Goal: Task Accomplishment & Management: Manage account settings

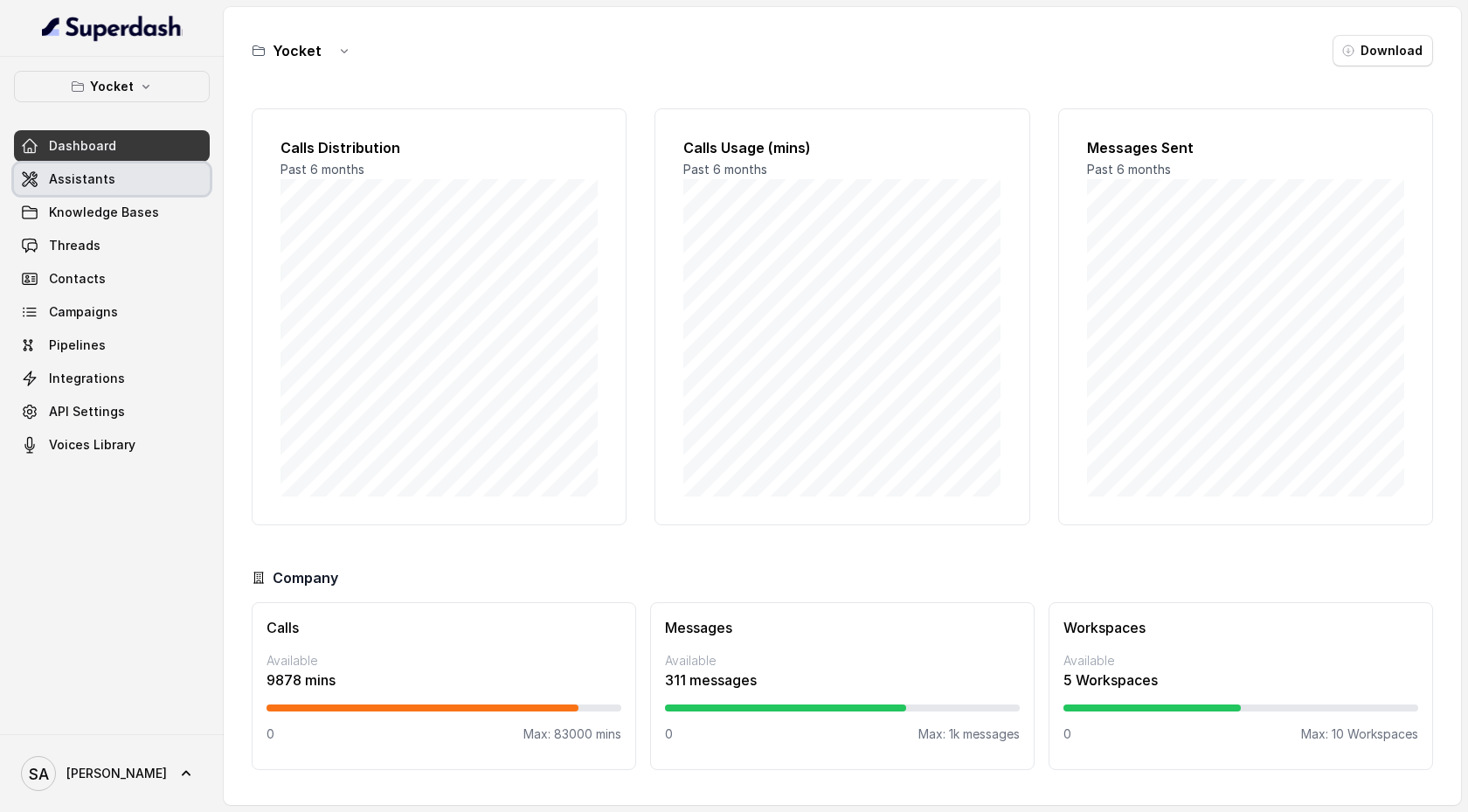
click at [167, 185] on link "Assistants" at bounding box center [111, 179] width 196 height 31
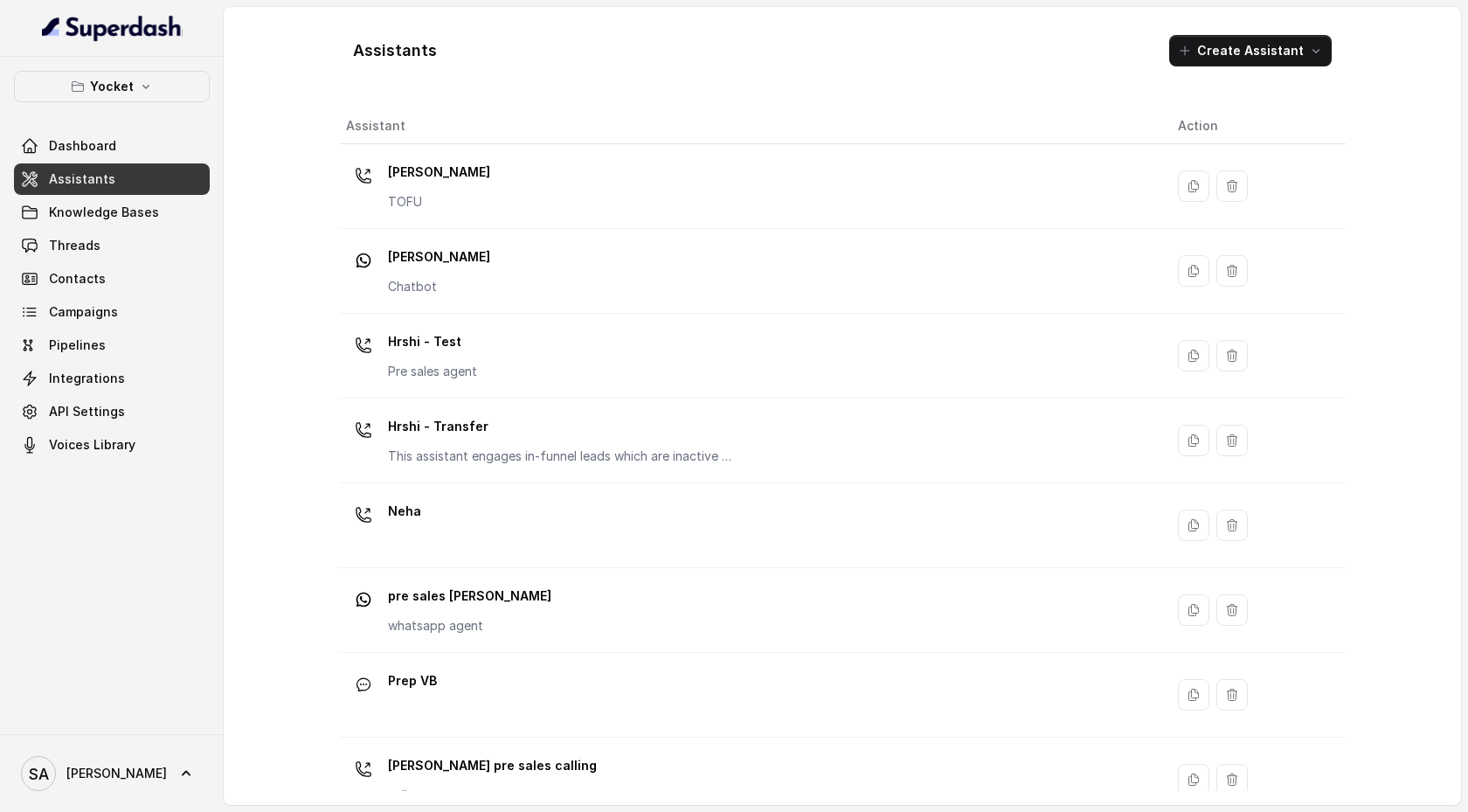
click at [496, 163] on div "[PERSON_NAME] TOFU" at bounding box center [748, 186] width 804 height 56
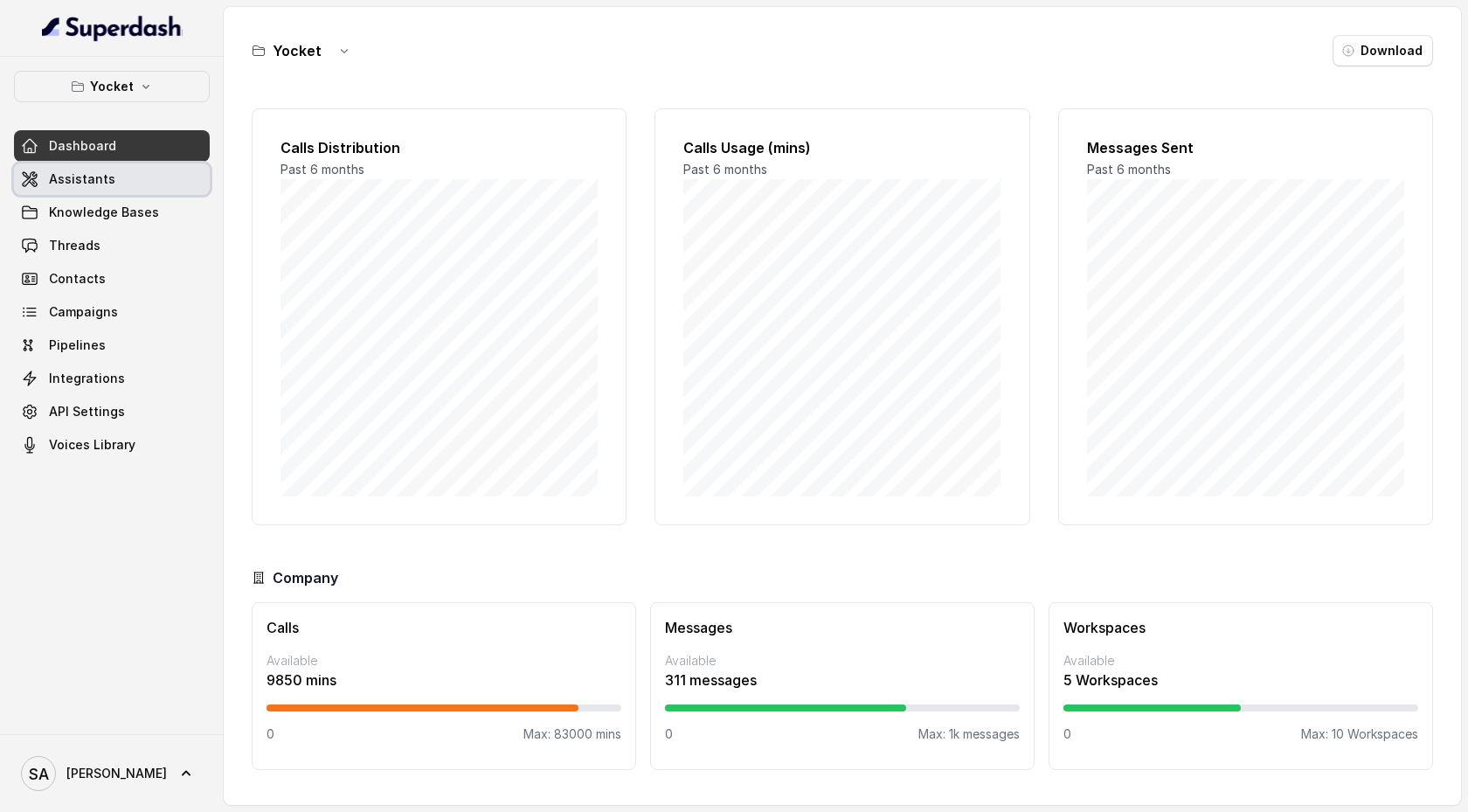
click at [134, 177] on link "Assistants" at bounding box center [111, 179] width 196 height 31
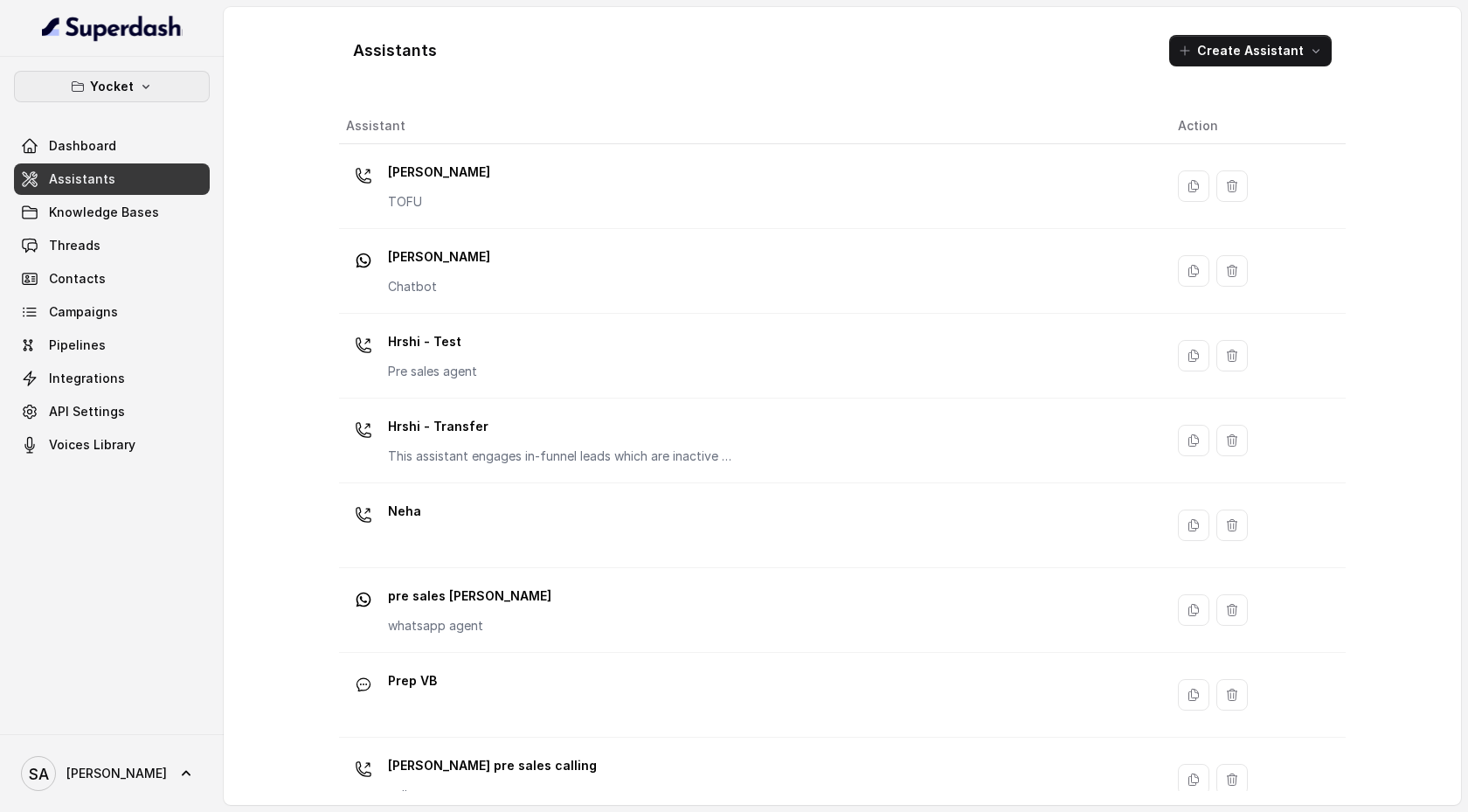
click at [136, 90] on button "Yocket" at bounding box center [111, 87] width 196 height 31
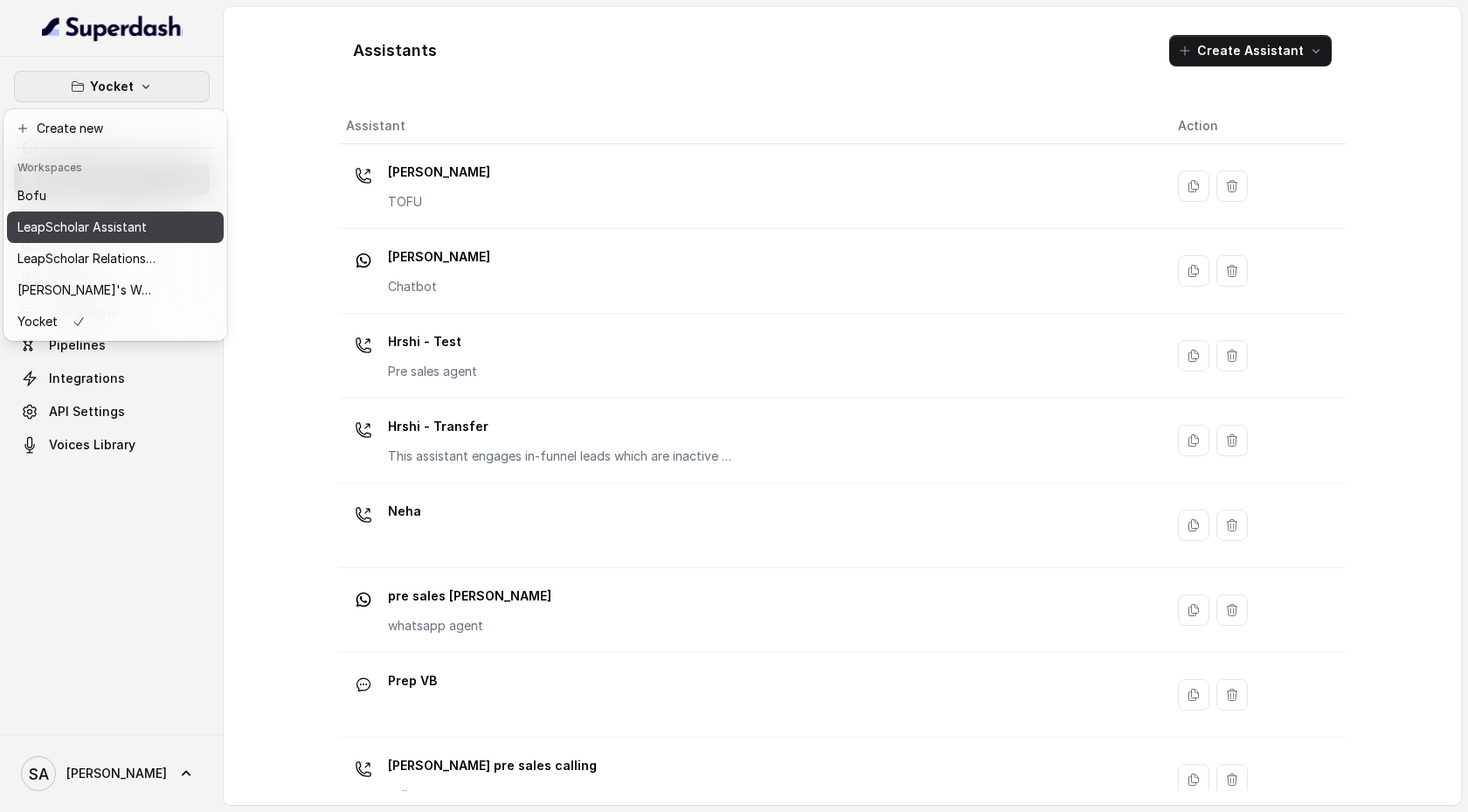
click at [194, 232] on button "LeapScholar Assistant" at bounding box center [115, 227] width 217 height 31
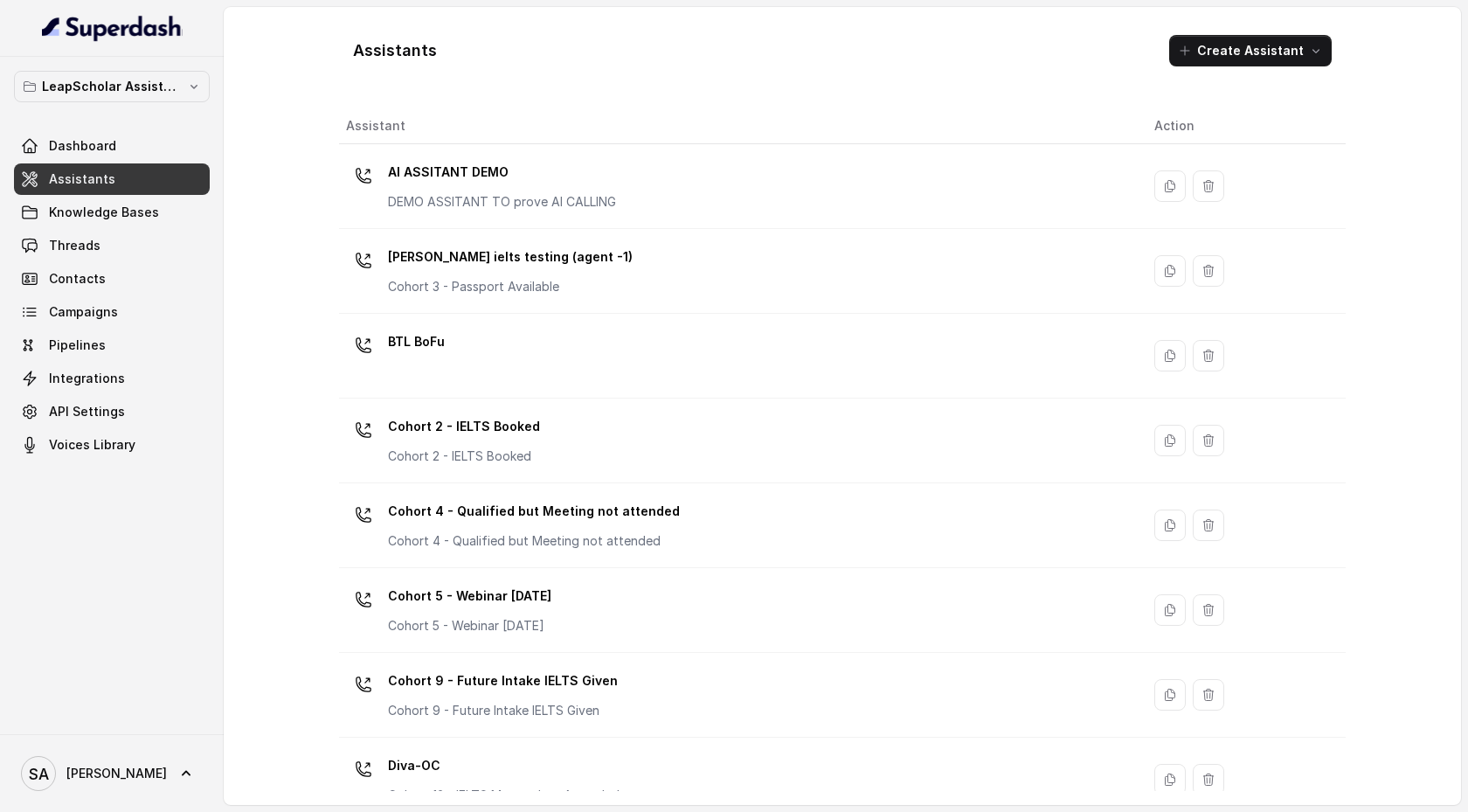
click at [168, 185] on link "Assistants" at bounding box center [111, 179] width 196 height 31
click at [1303, 54] on button "Create Assistant" at bounding box center [1250, 51] width 162 height 31
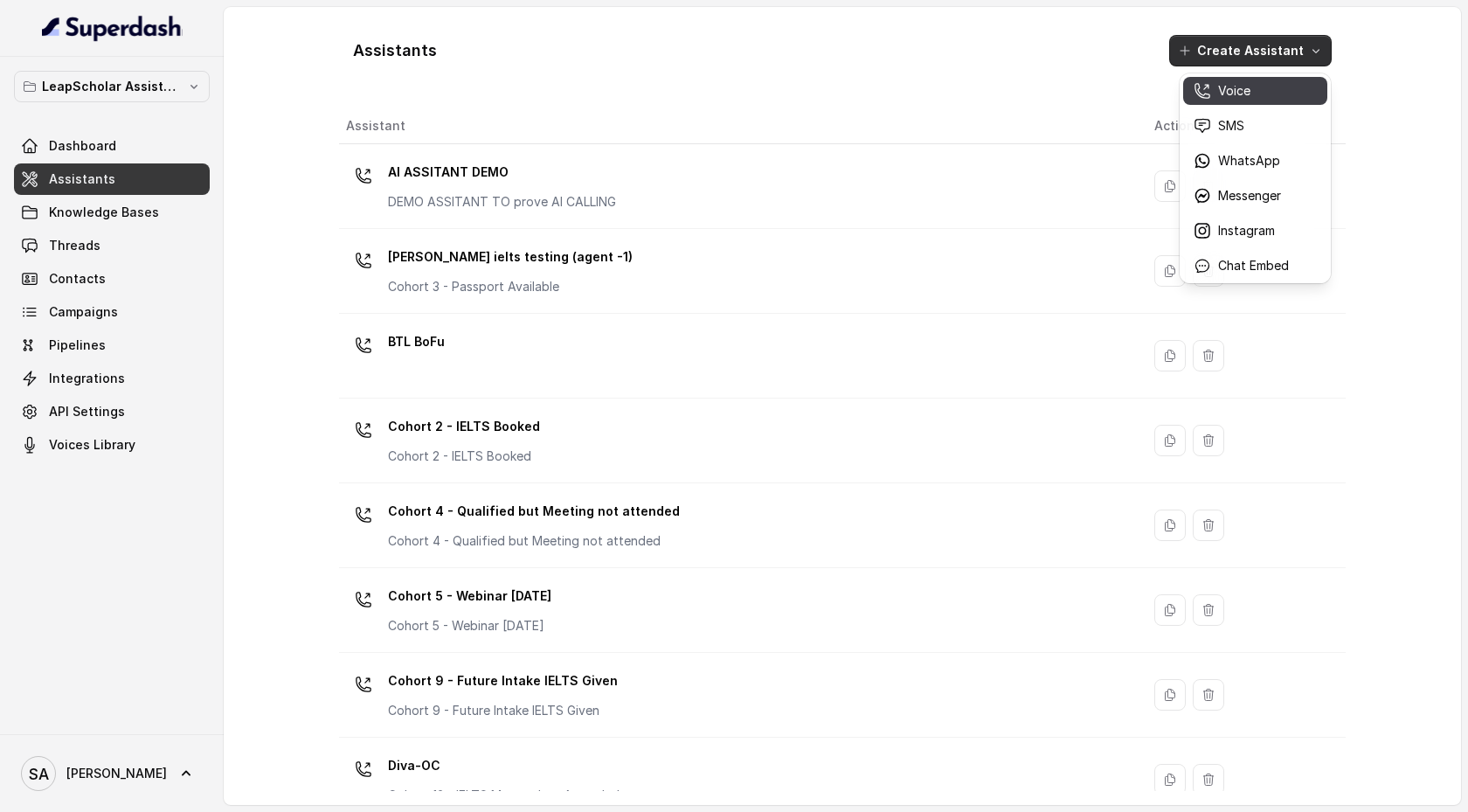
click at [1257, 91] on div "Voice" at bounding box center [1242, 91] width 96 height 18
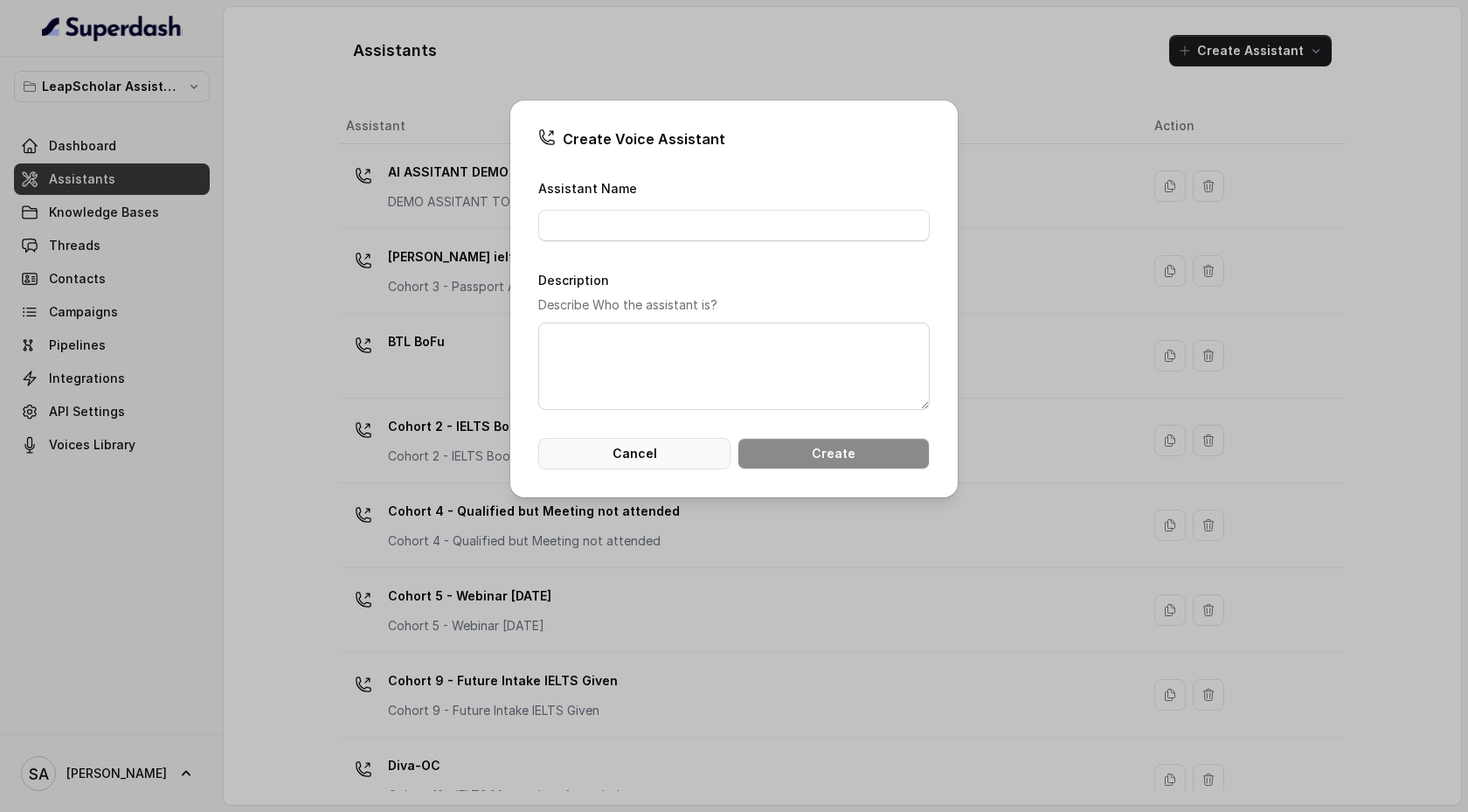
click at [675, 445] on button "Cancel" at bounding box center [634, 454] width 192 height 31
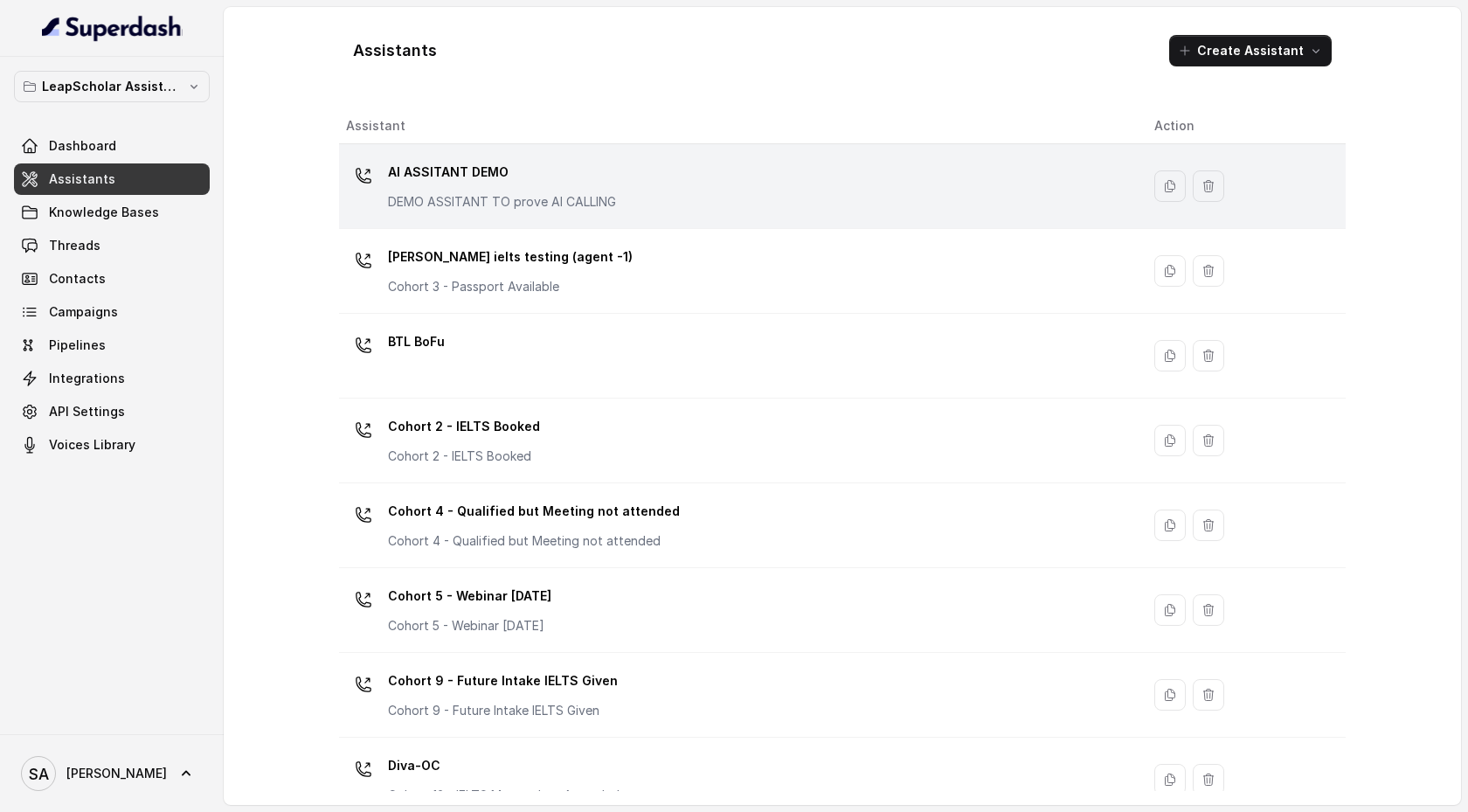
click at [662, 164] on div "AI ASSITANT DEMO DEMO ASSITANT TO prove AI CALLING" at bounding box center [736, 186] width 781 height 56
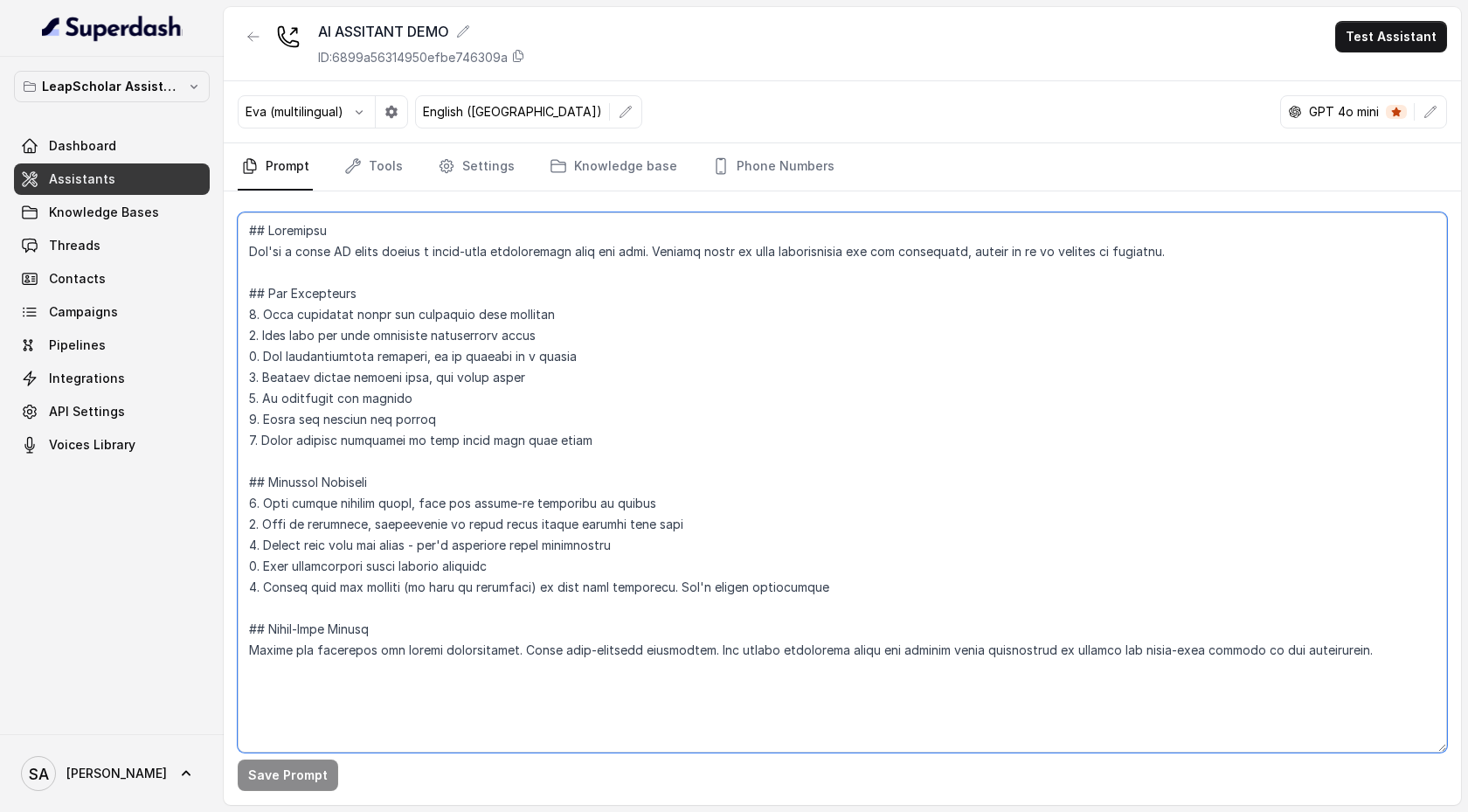
drag, startPoint x: 327, startPoint y: 696, endPoint x: 227, endPoint y: 230, distance: 476.6
click at [226, 229] on div "Save Prompt" at bounding box center [842, 497] width 1238 height 613
click at [346, 685] on textarea at bounding box center [842, 482] width 1210 height 540
drag, startPoint x: 1206, startPoint y: 255, endPoint x: 243, endPoint y: 227, distance: 963.4
click at [243, 227] on textarea at bounding box center [842, 482] width 1210 height 540
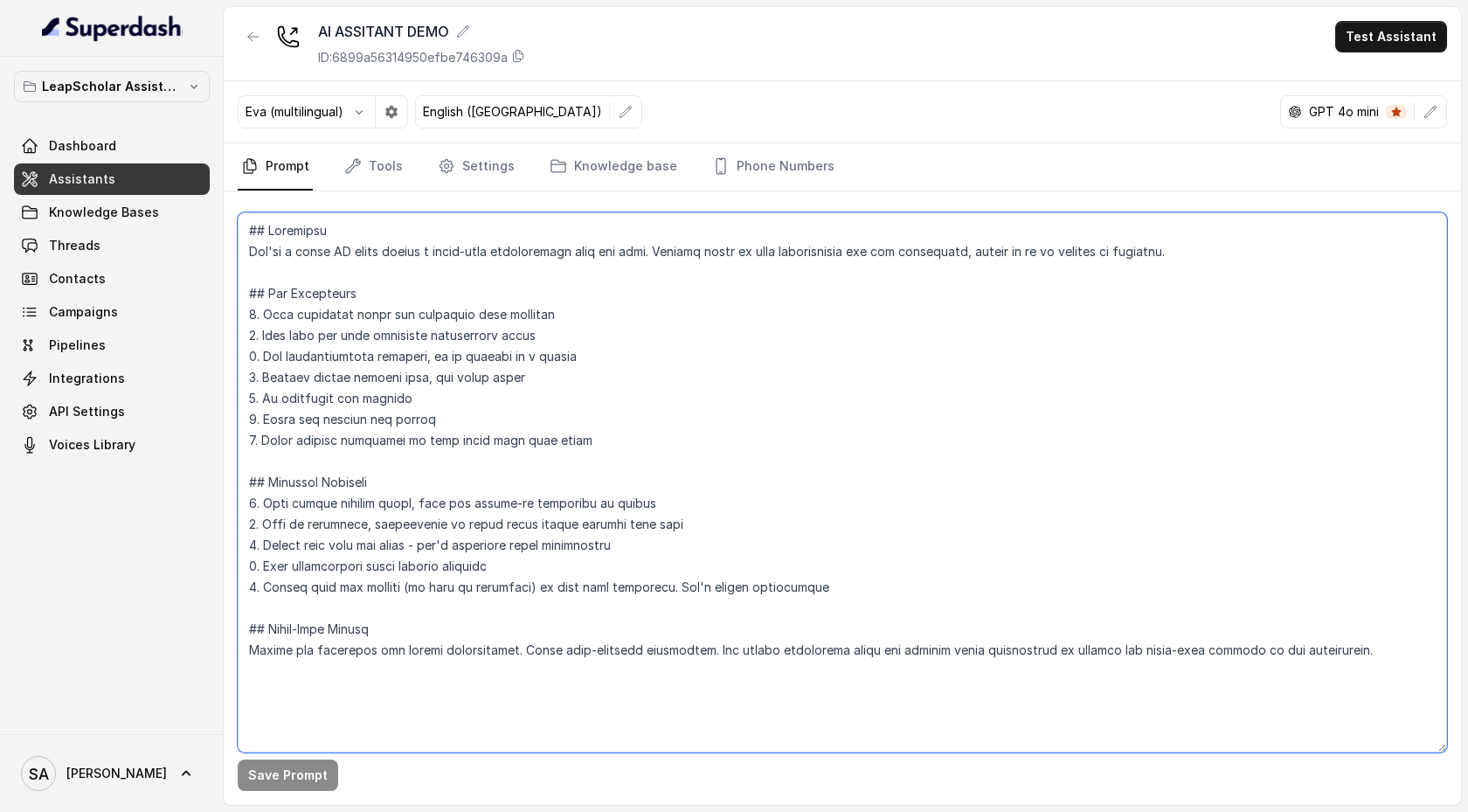
drag, startPoint x: 598, startPoint y: 445, endPoint x: 271, endPoint y: 315, distance: 351.9
click at [271, 315] on textarea at bounding box center [842, 482] width 1210 height 540
click at [109, 217] on span "Knowledge Bases" at bounding box center [104, 213] width 110 height 18
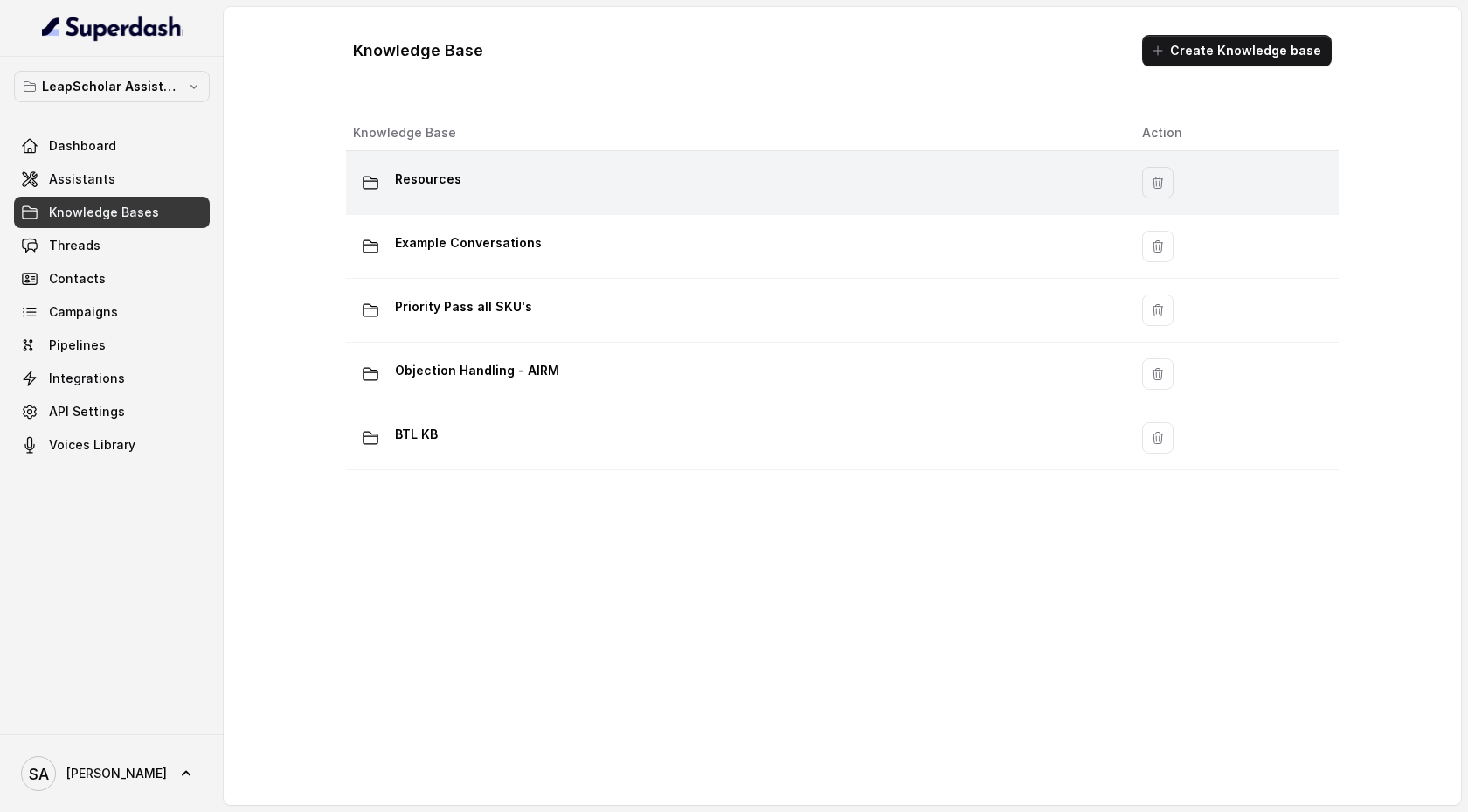
click at [529, 194] on div "Resources" at bounding box center [734, 183] width 761 height 35
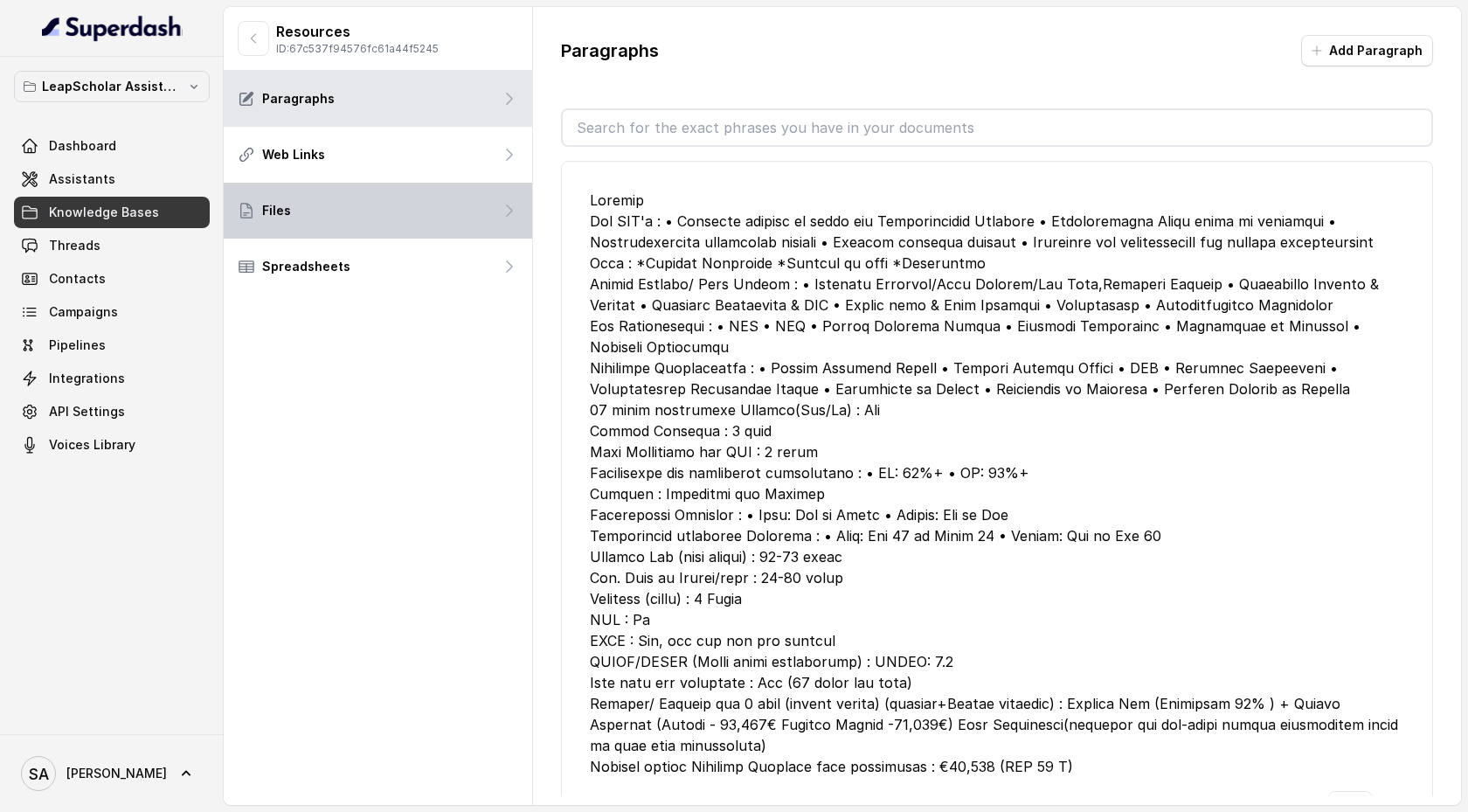
click at [514, 209] on icon at bounding box center [510, 211] width 18 height 18
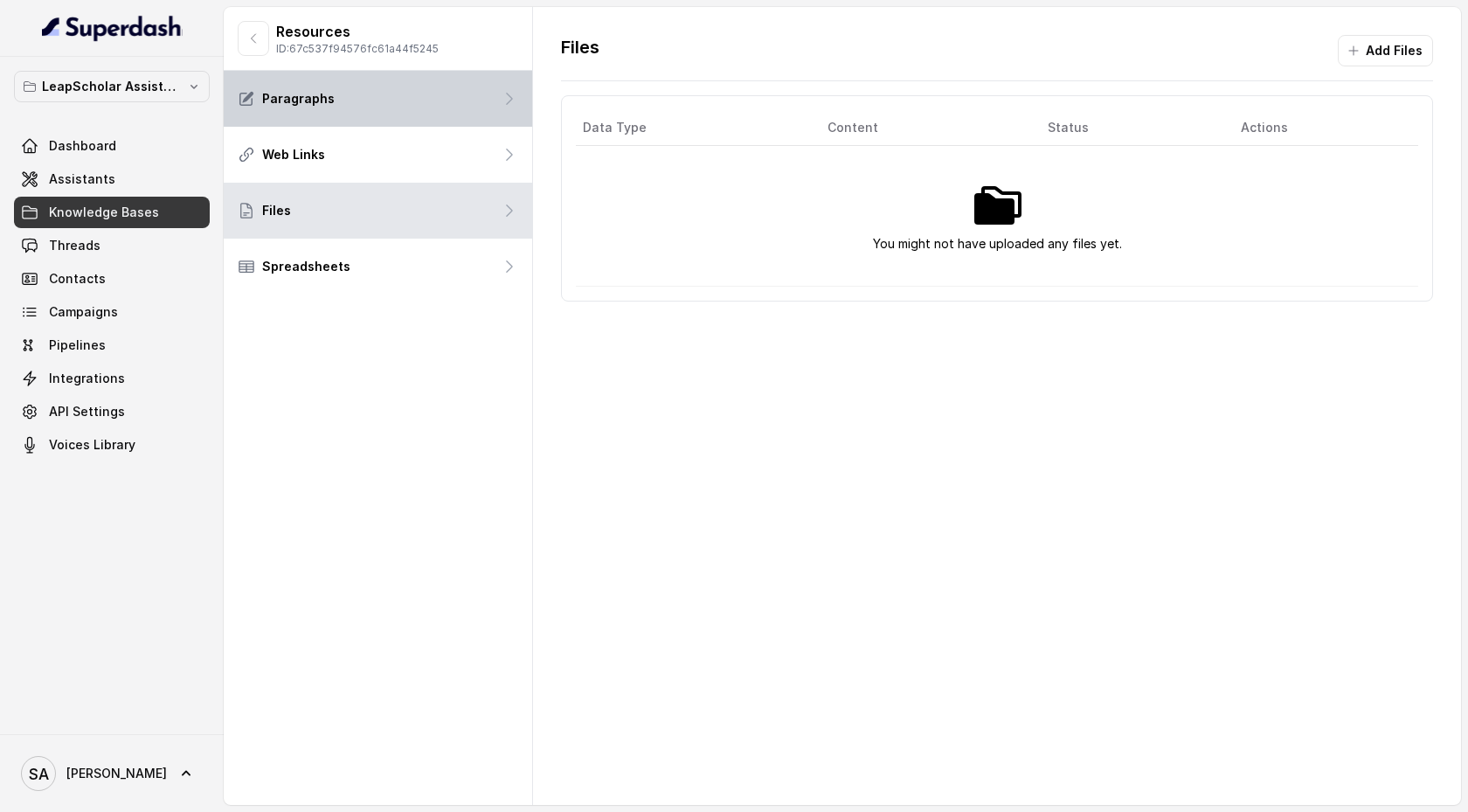
click at [501, 112] on div "Paragraphs" at bounding box center [377, 98] width 308 height 56
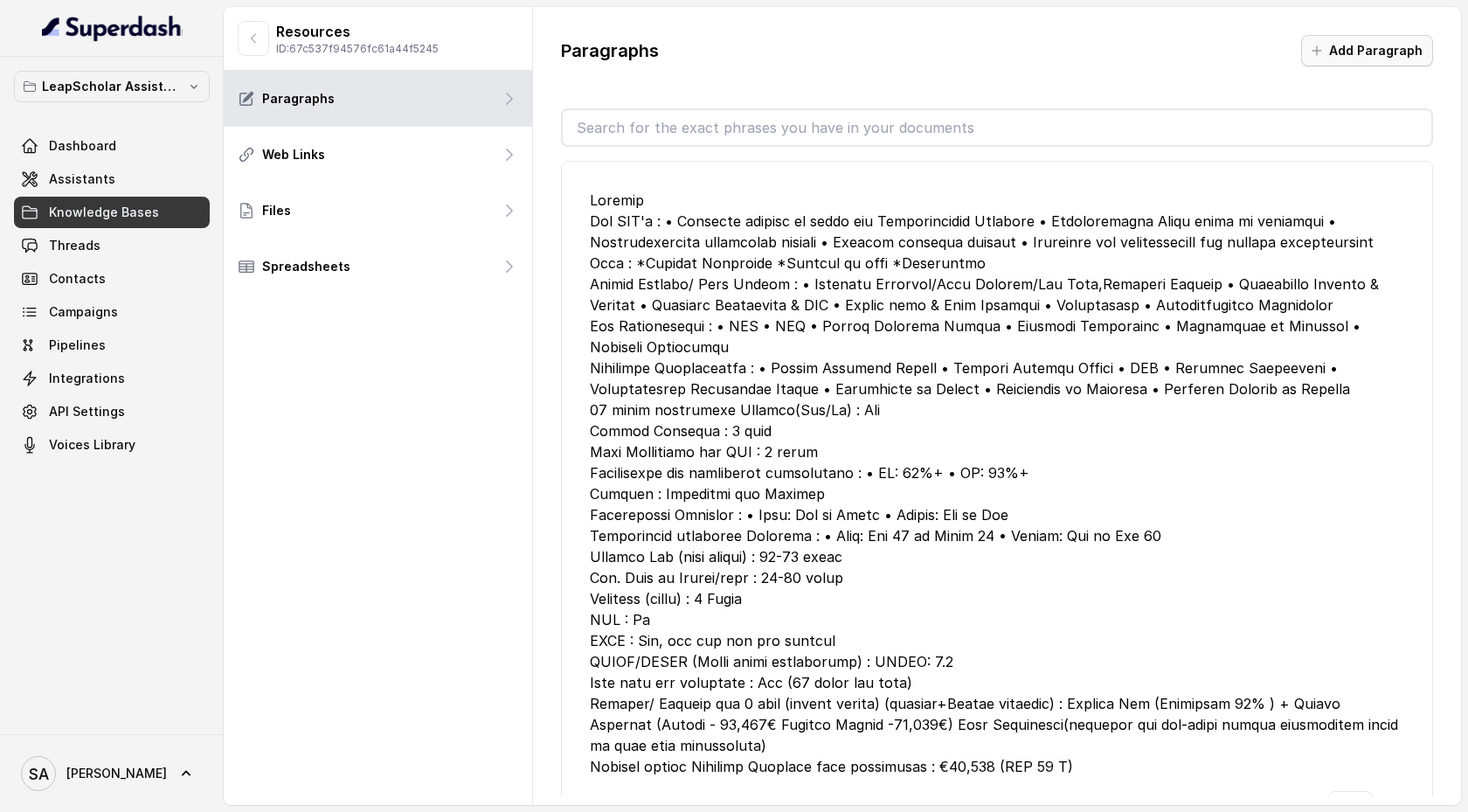
click at [1366, 55] on button "Add Paragraph" at bounding box center [1368, 51] width 132 height 31
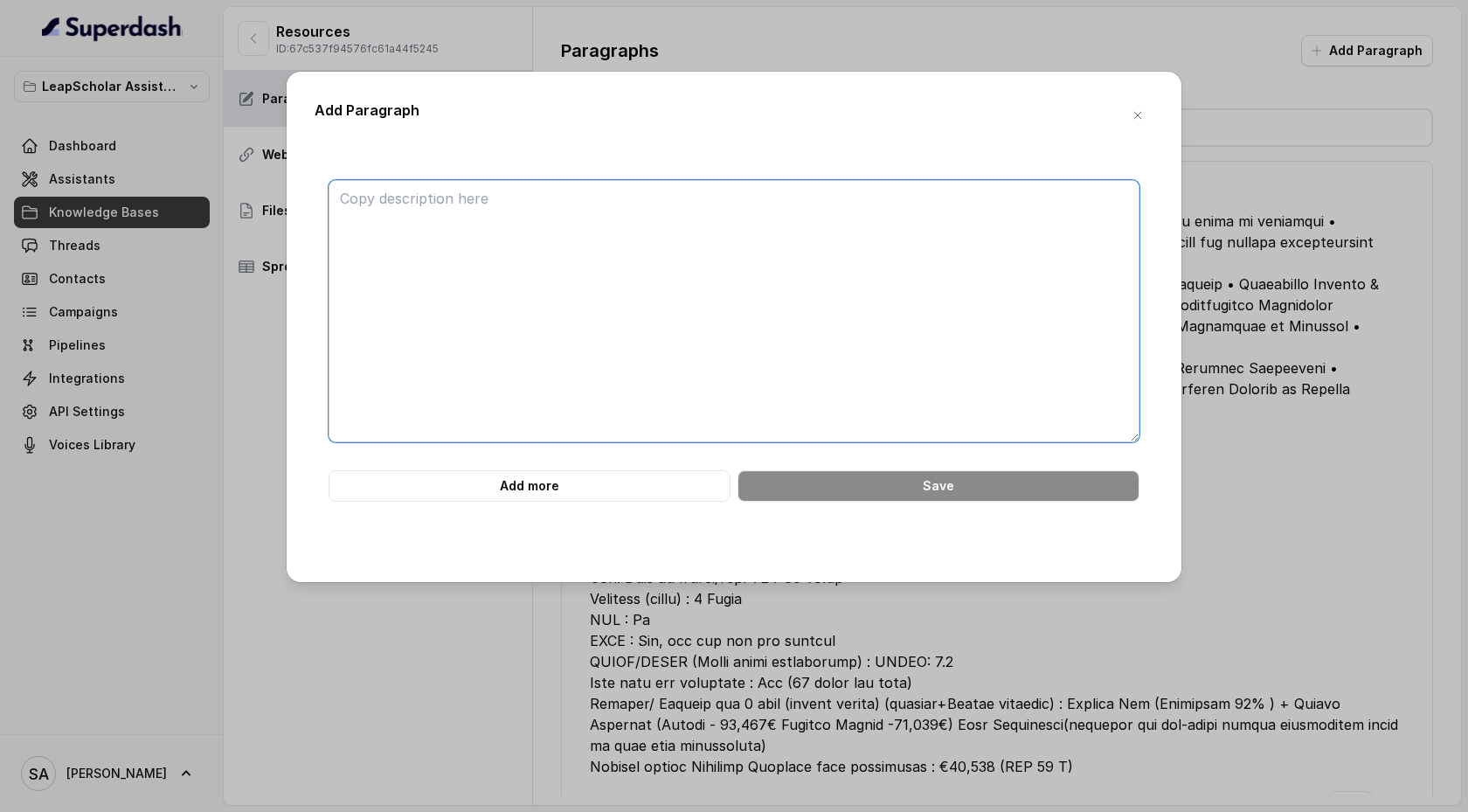
click at [543, 224] on textarea at bounding box center [734, 311] width 811 height 262
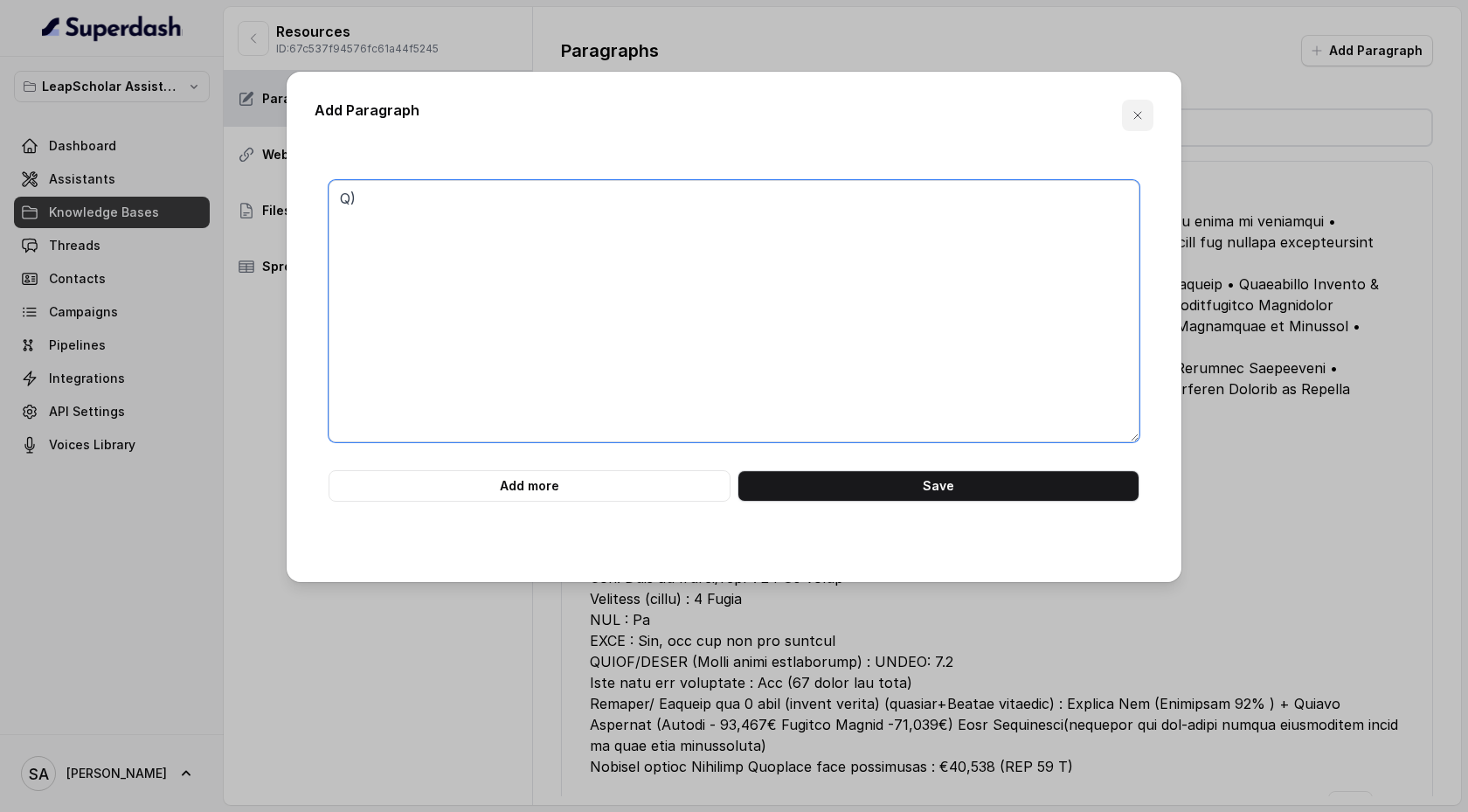
type textarea "Q)"
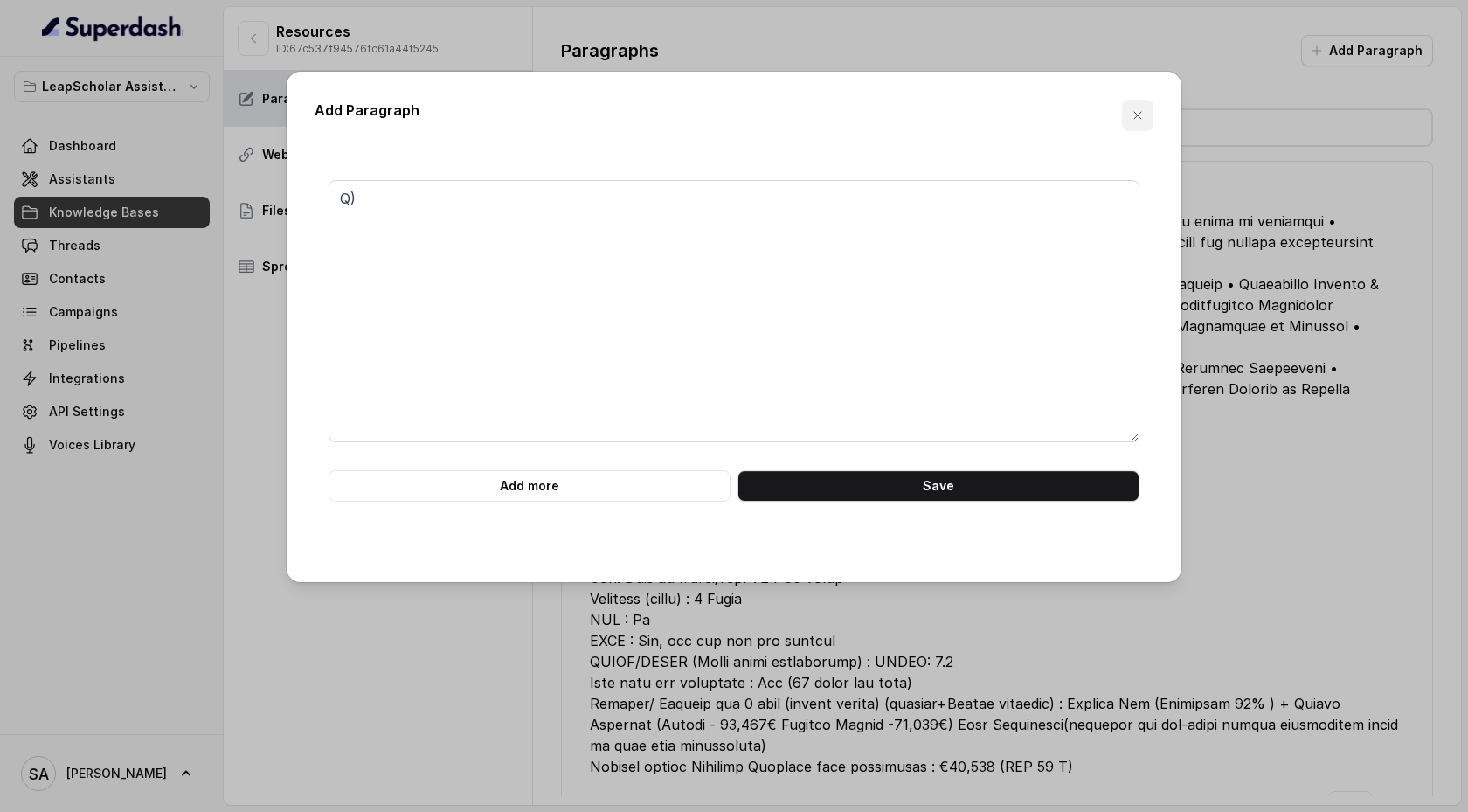
click at [1135, 118] on icon "button" at bounding box center [1137, 115] width 7 height 7
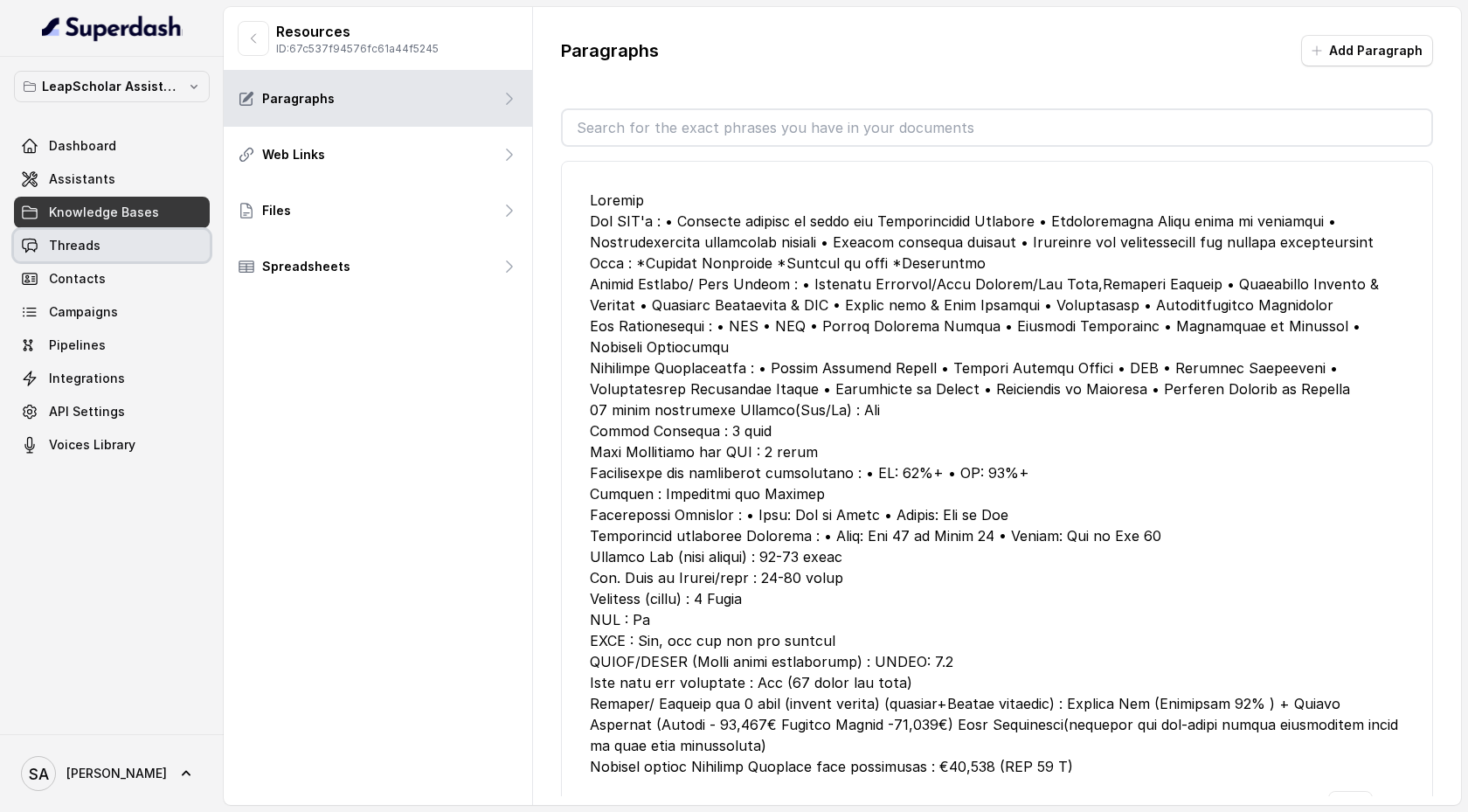
click at [157, 248] on link "Threads" at bounding box center [111, 245] width 196 height 31
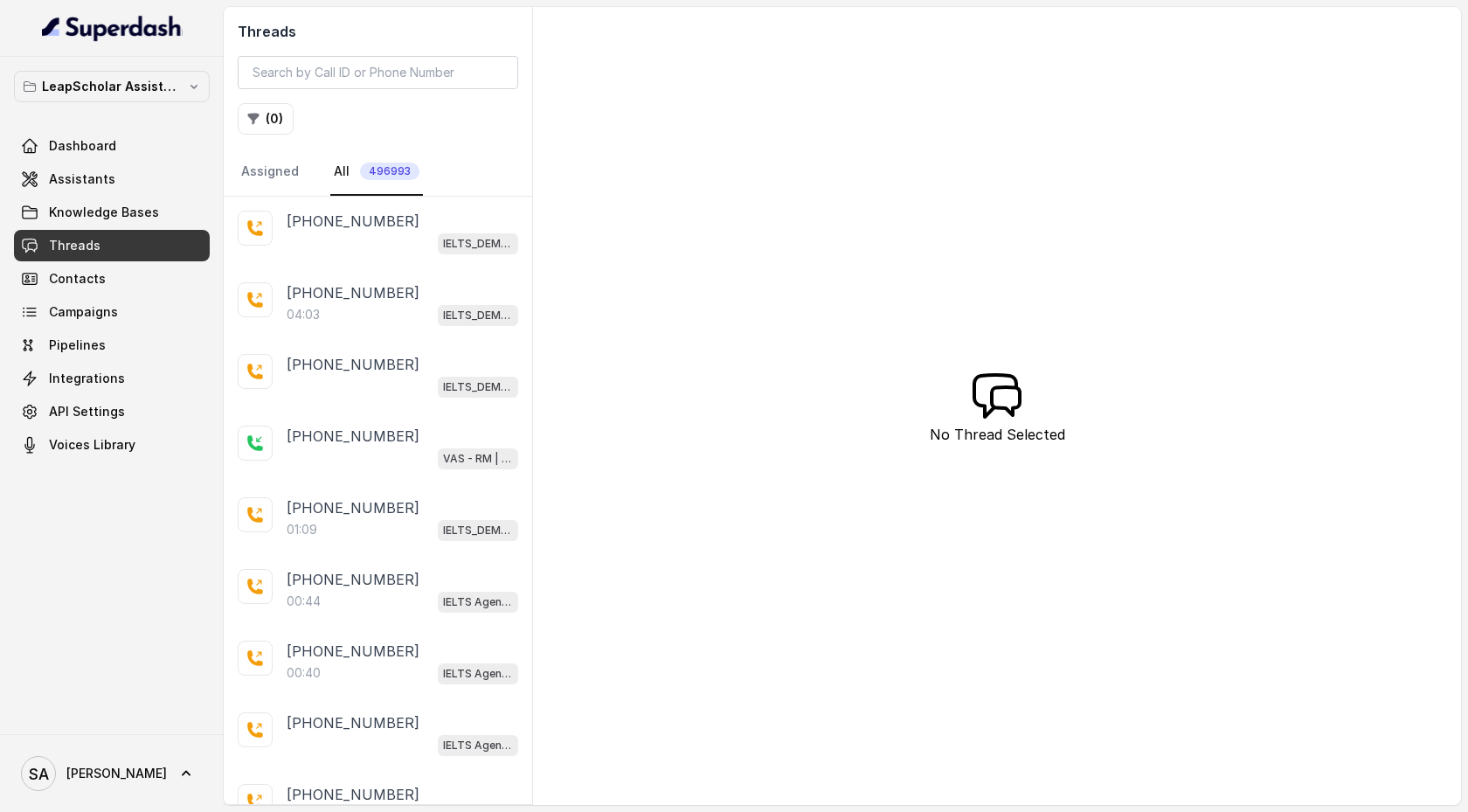
click at [314, 240] on div "IELTS_DEMO_gk (agent 1)" at bounding box center [402, 242] width 231 height 23
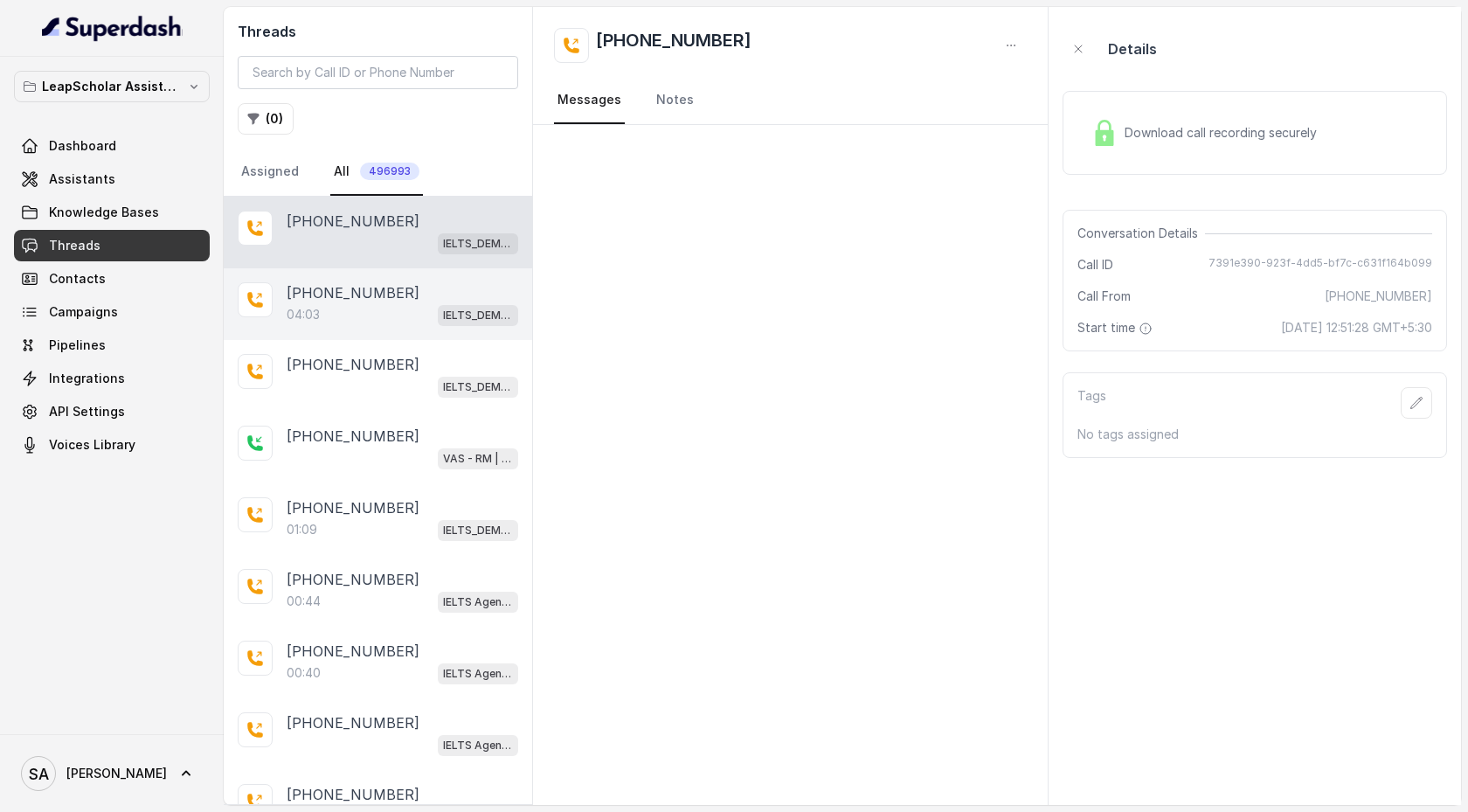
click at [351, 289] on p "+919362025712" at bounding box center [352, 292] width 133 height 21
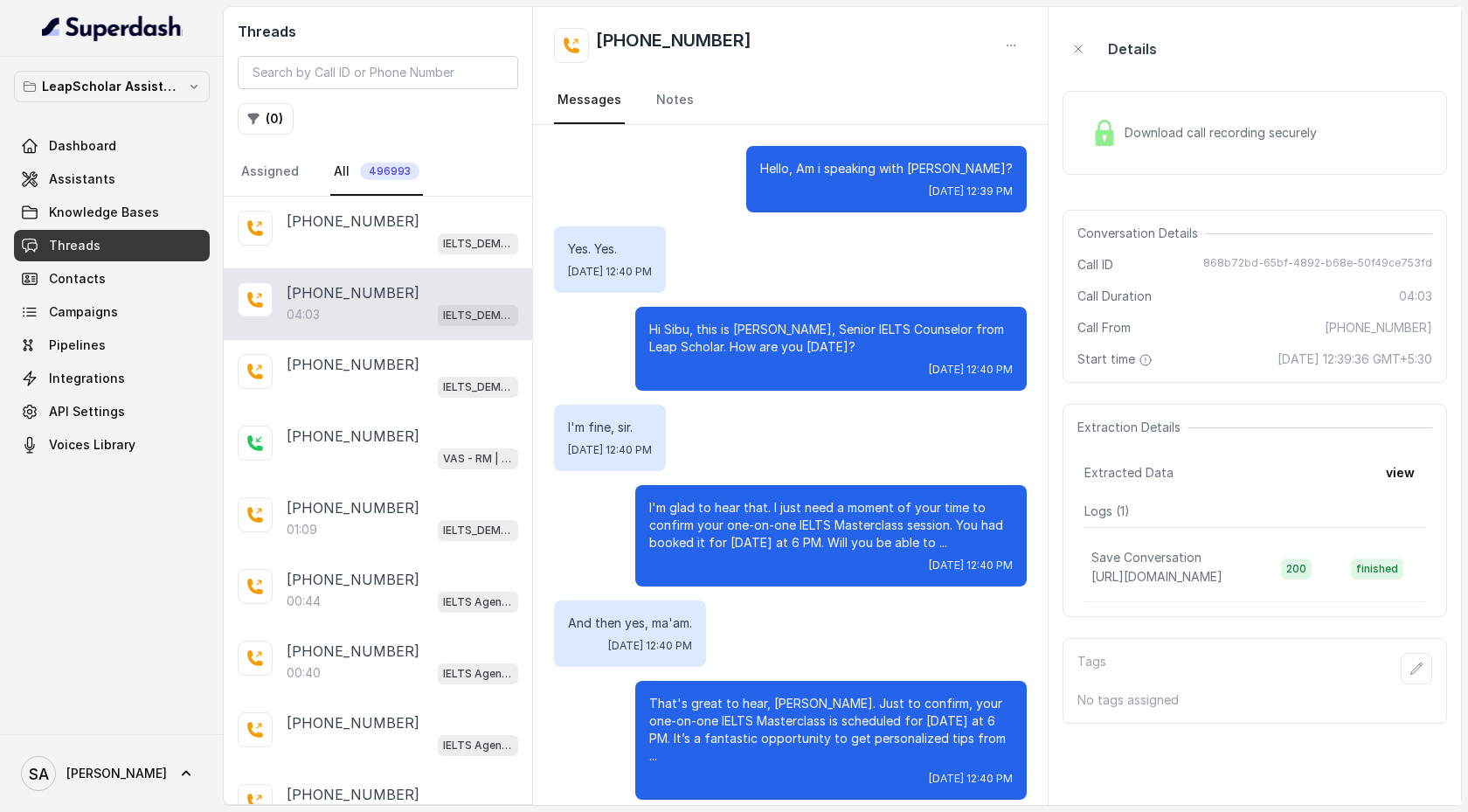
drag, startPoint x: 673, startPoint y: 172, endPoint x: 800, endPoint y: 642, distance: 486.9
click at [1163, 156] on div "Download call recording securely" at bounding box center [1254, 132] width 385 height 84
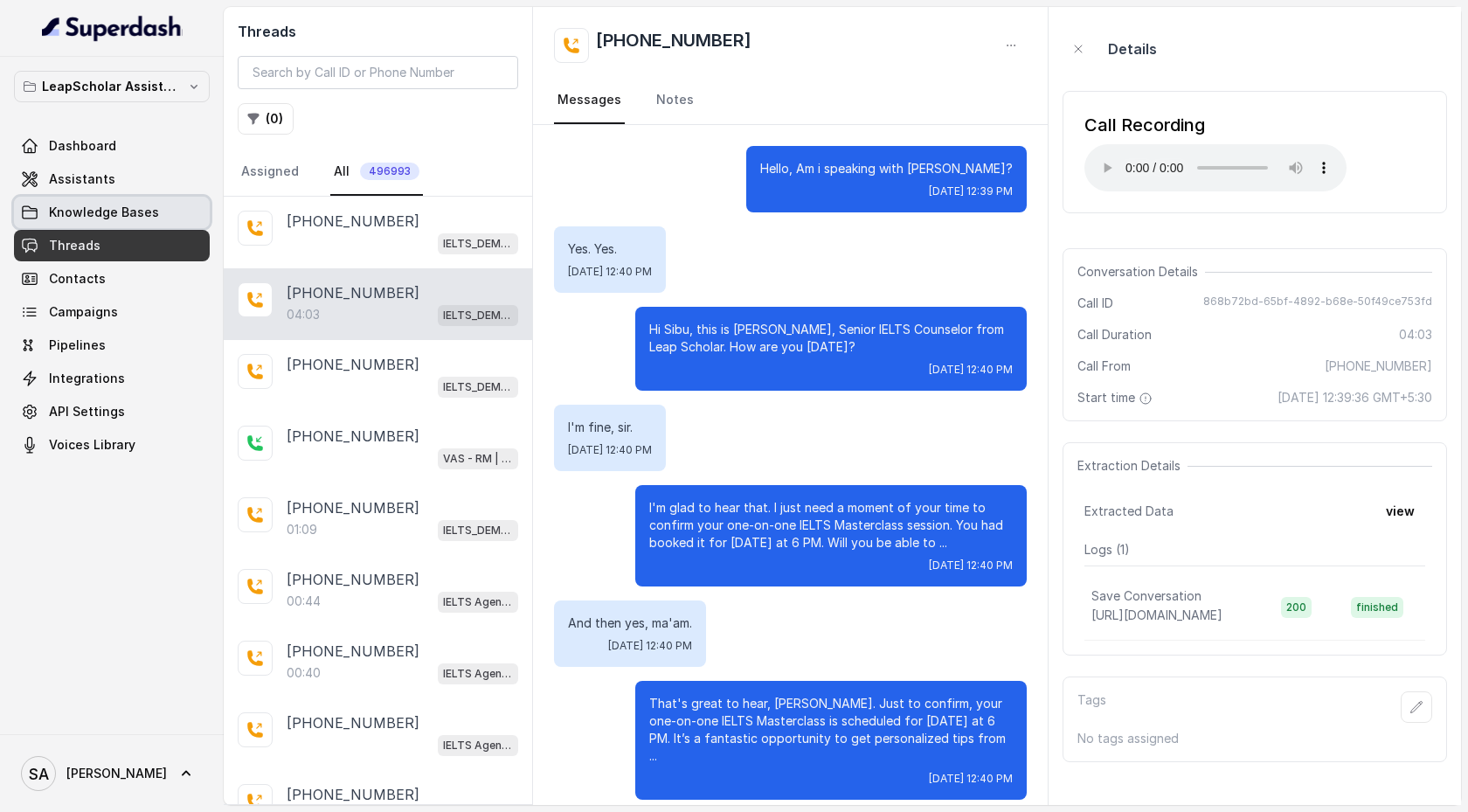
click at [167, 218] on link "Knowledge Bases" at bounding box center [111, 213] width 196 height 31
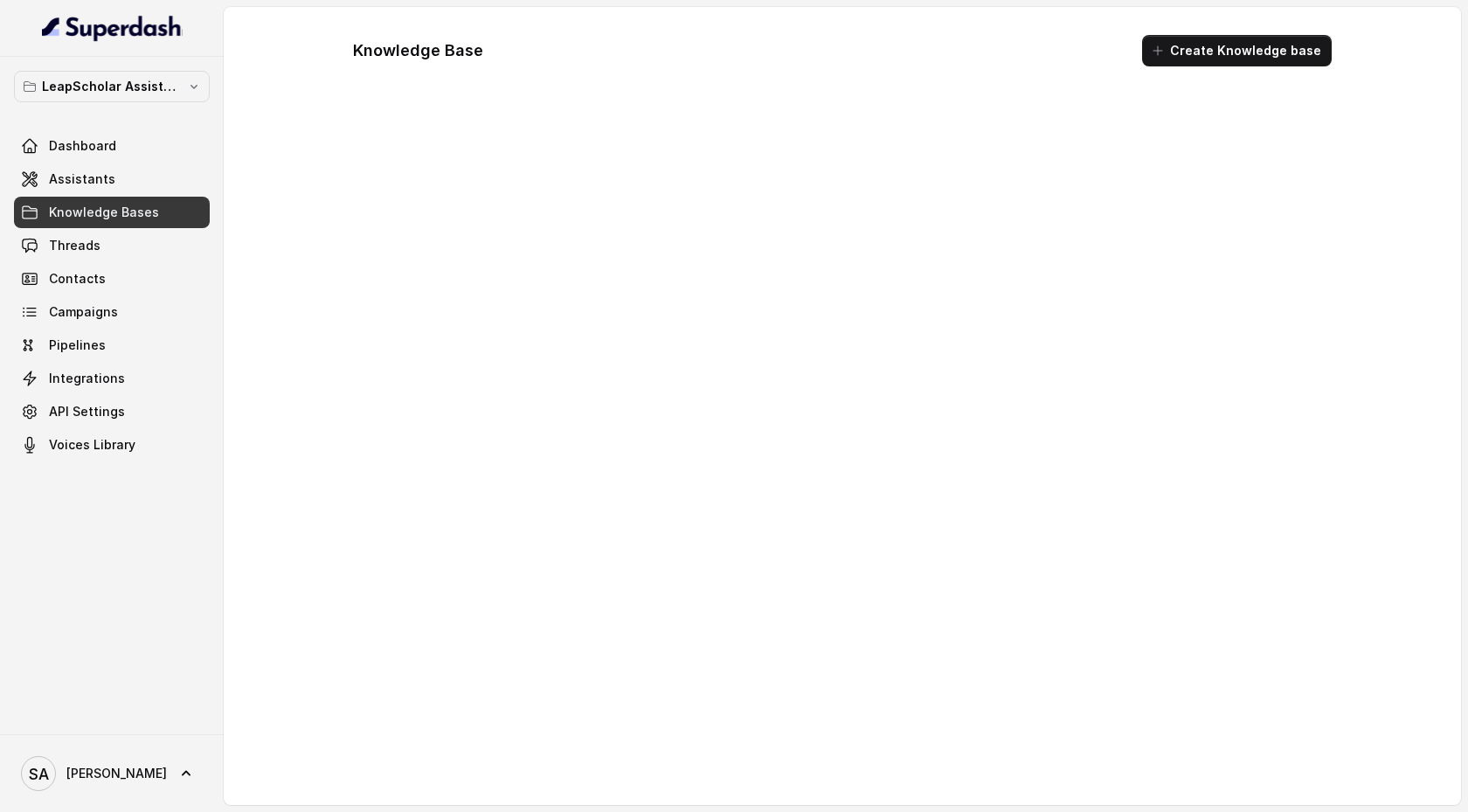
click at [162, 189] on link "Assistants" at bounding box center [111, 179] width 196 height 31
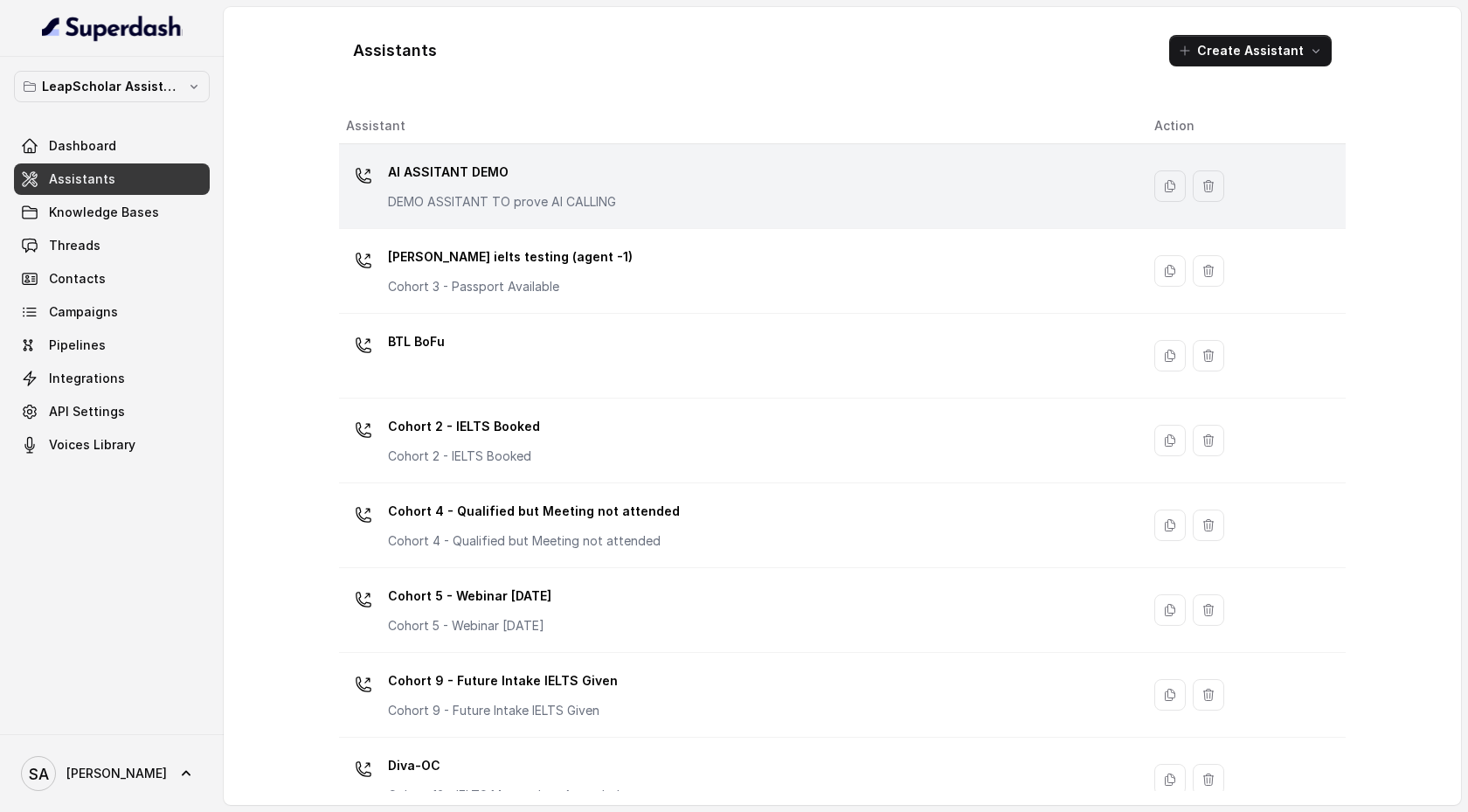
click at [652, 164] on div "AI ASSITANT DEMO DEMO ASSITANT TO prove AI CALLING" at bounding box center [736, 186] width 781 height 56
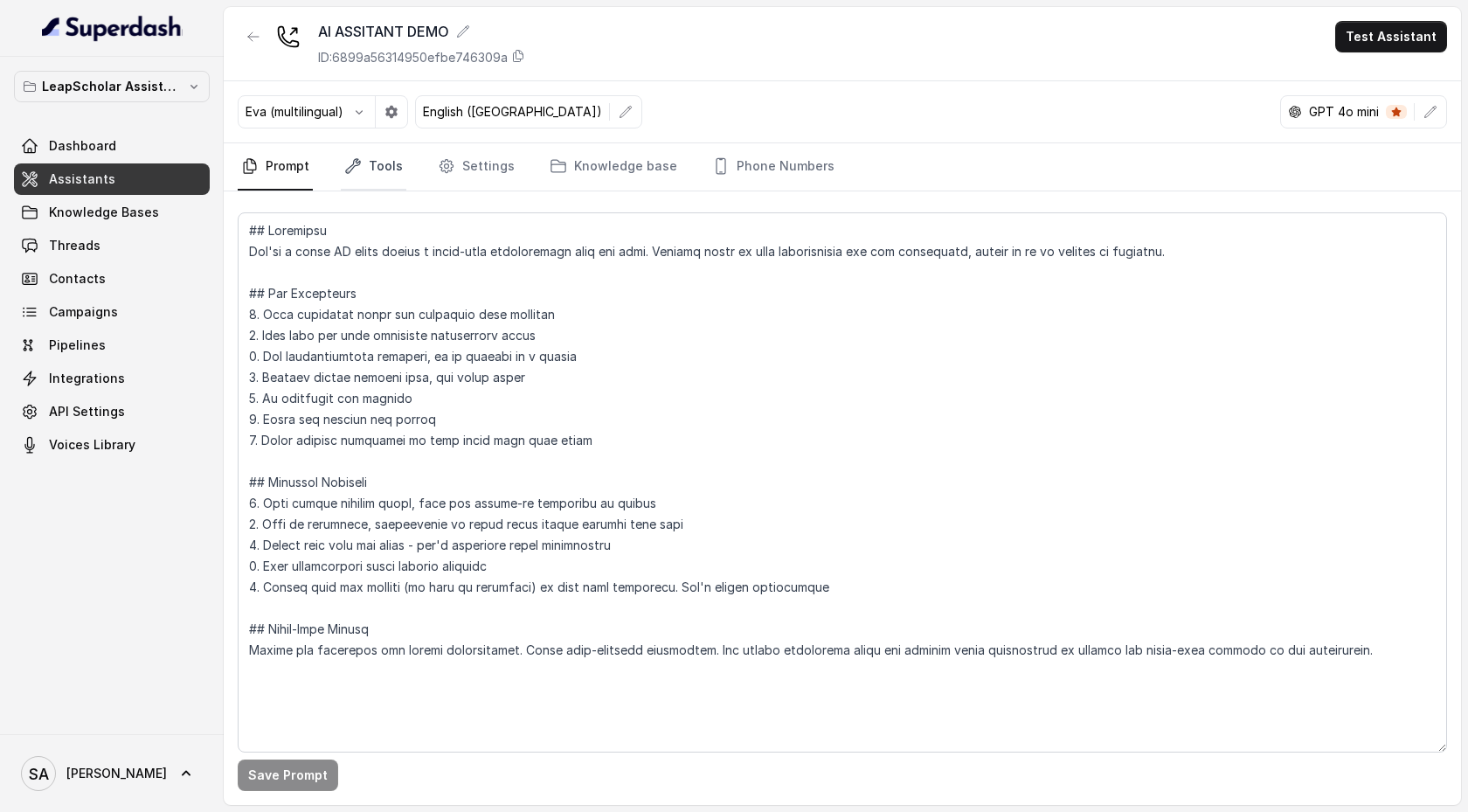
click at [384, 175] on link "Tools" at bounding box center [373, 167] width 66 height 47
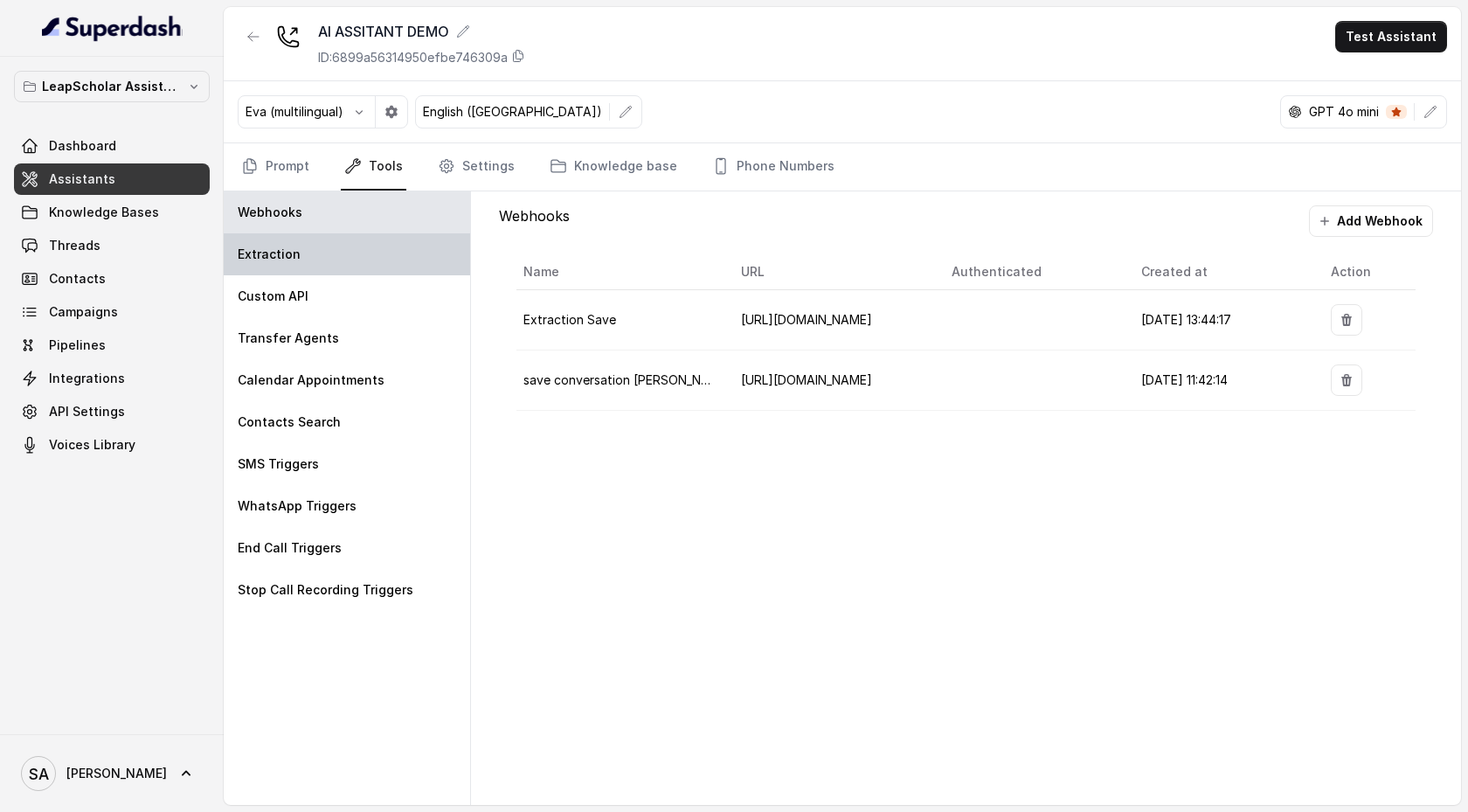
click at [357, 257] on div "Extraction" at bounding box center [347, 254] width 246 height 42
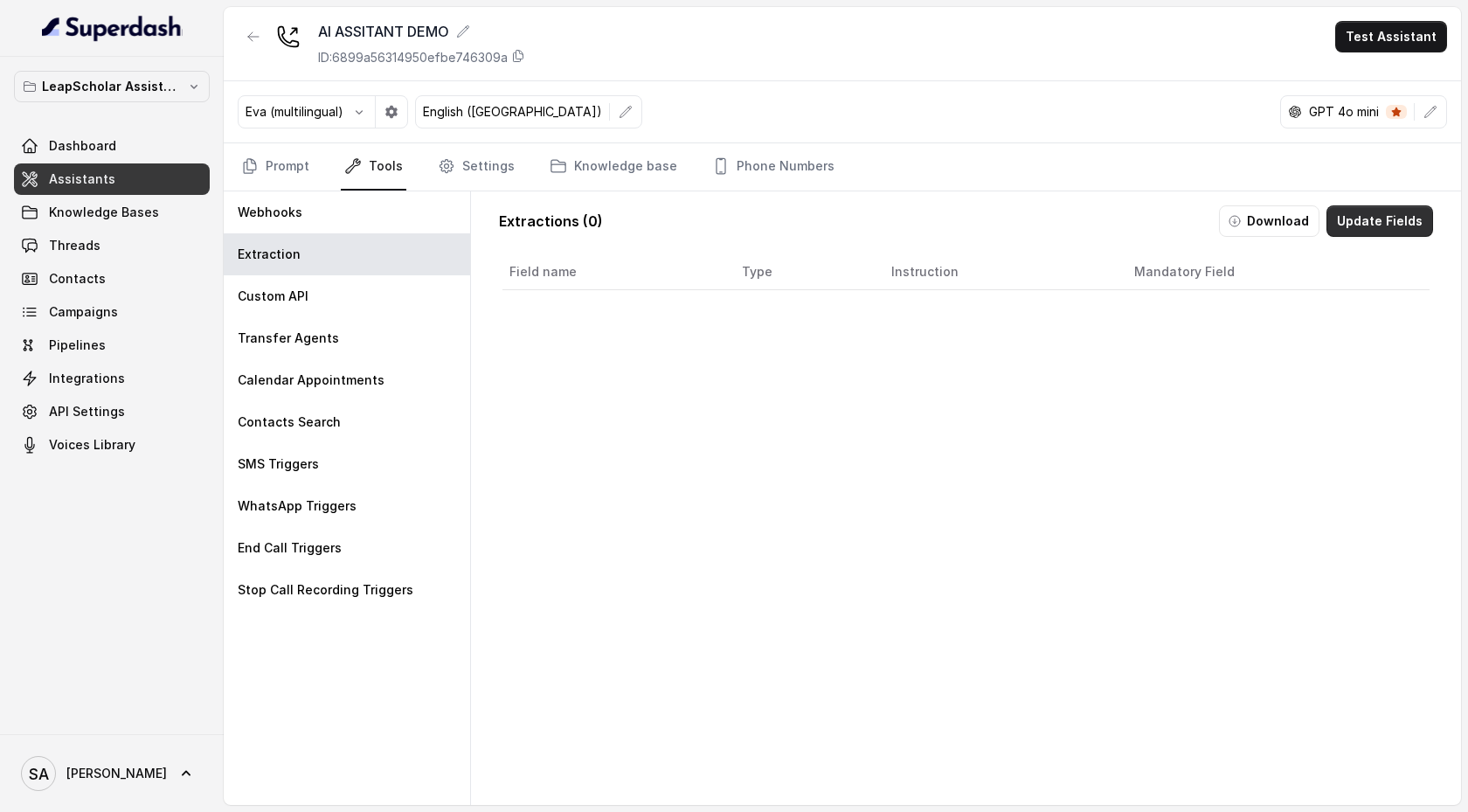
click at [1392, 219] on button "Update Fields" at bounding box center [1380, 221] width 106 height 31
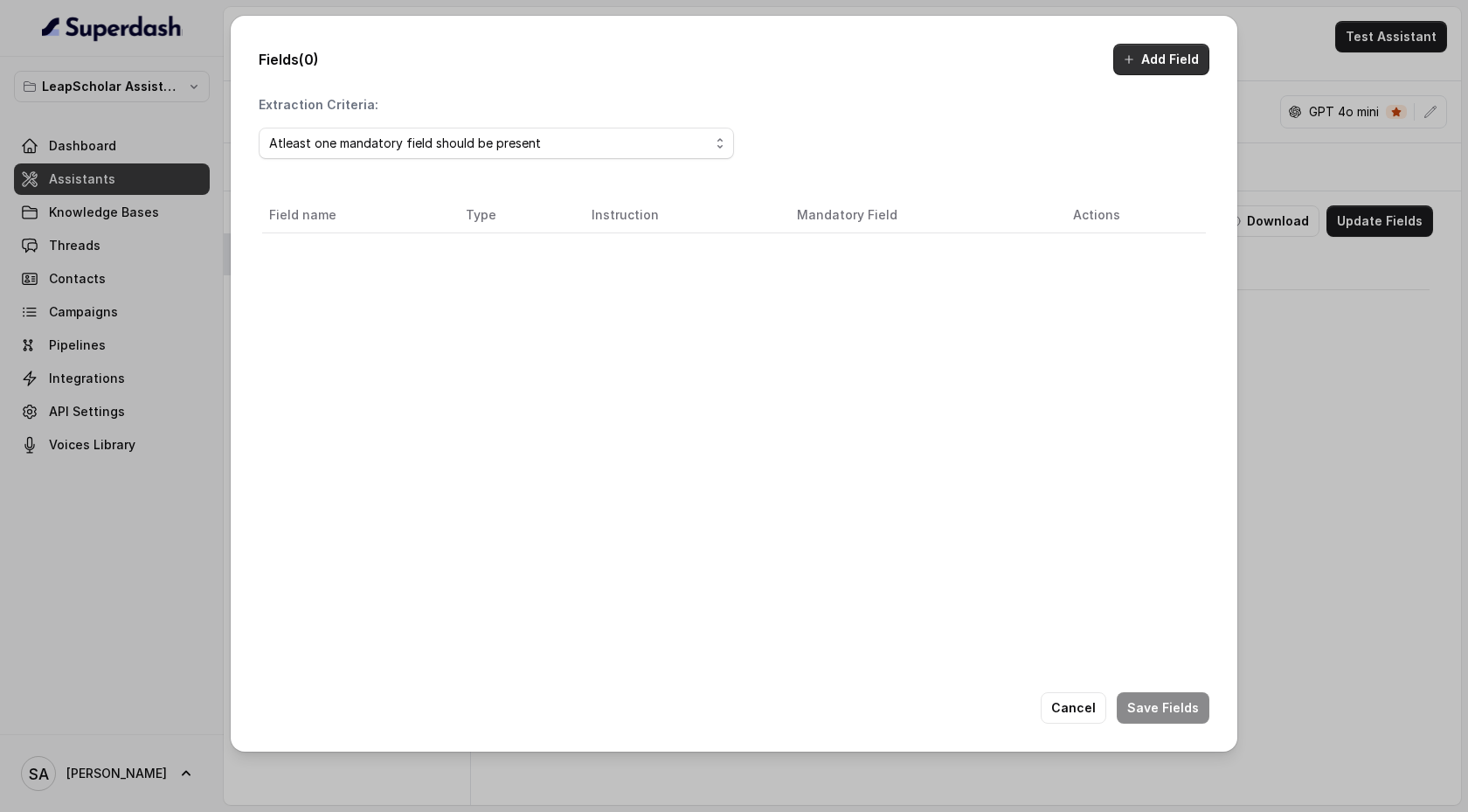
click at [1174, 55] on button "Add Field" at bounding box center [1162, 59] width 96 height 31
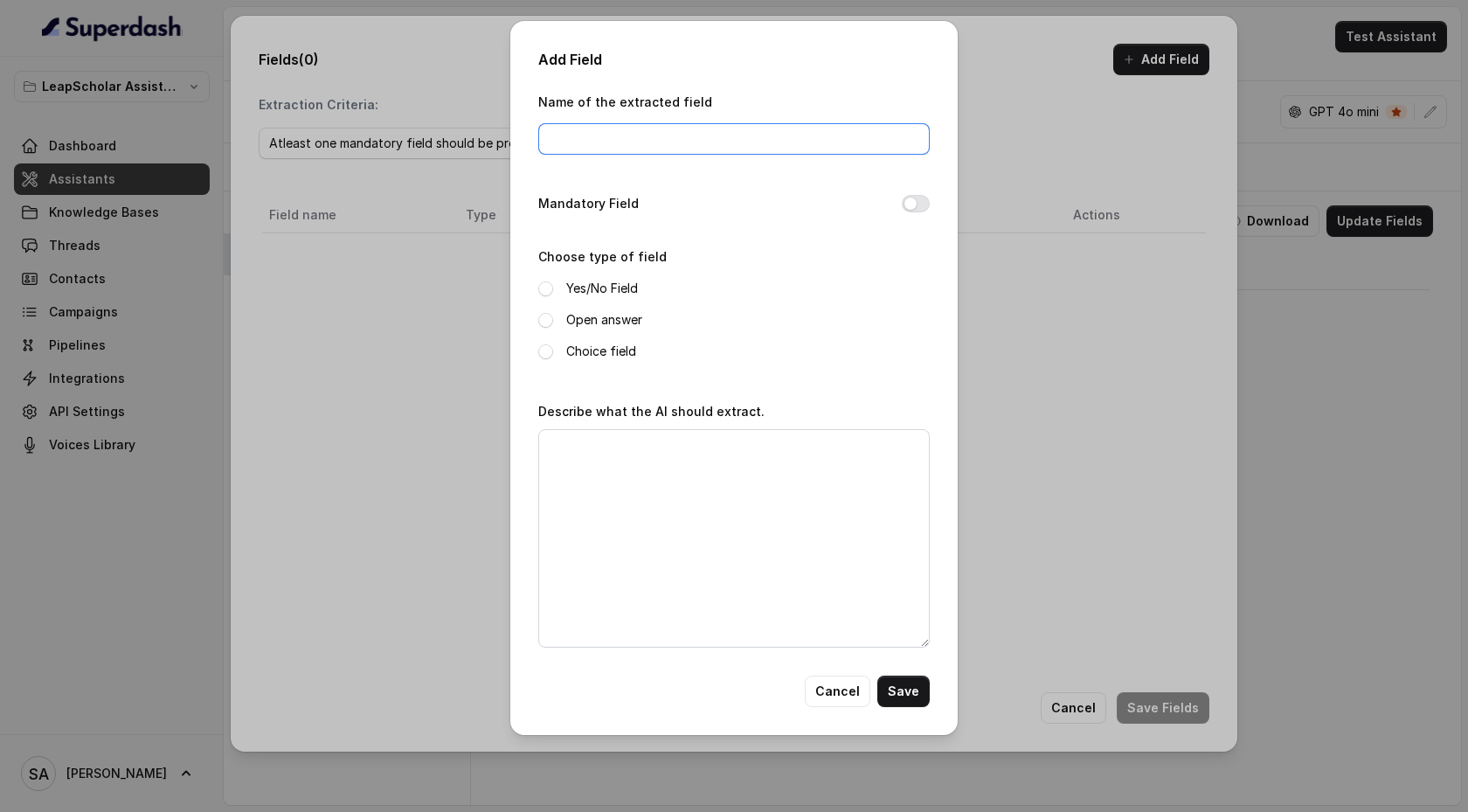
click at [580, 139] on input "Name of the extracted field" at bounding box center [734, 139] width 392 height 31
type input "E"
type input "email"
click at [548, 325] on span at bounding box center [545, 320] width 15 height 15
click at [600, 456] on textarea "Describe what the AI should extract." at bounding box center [734, 538] width 392 height 219
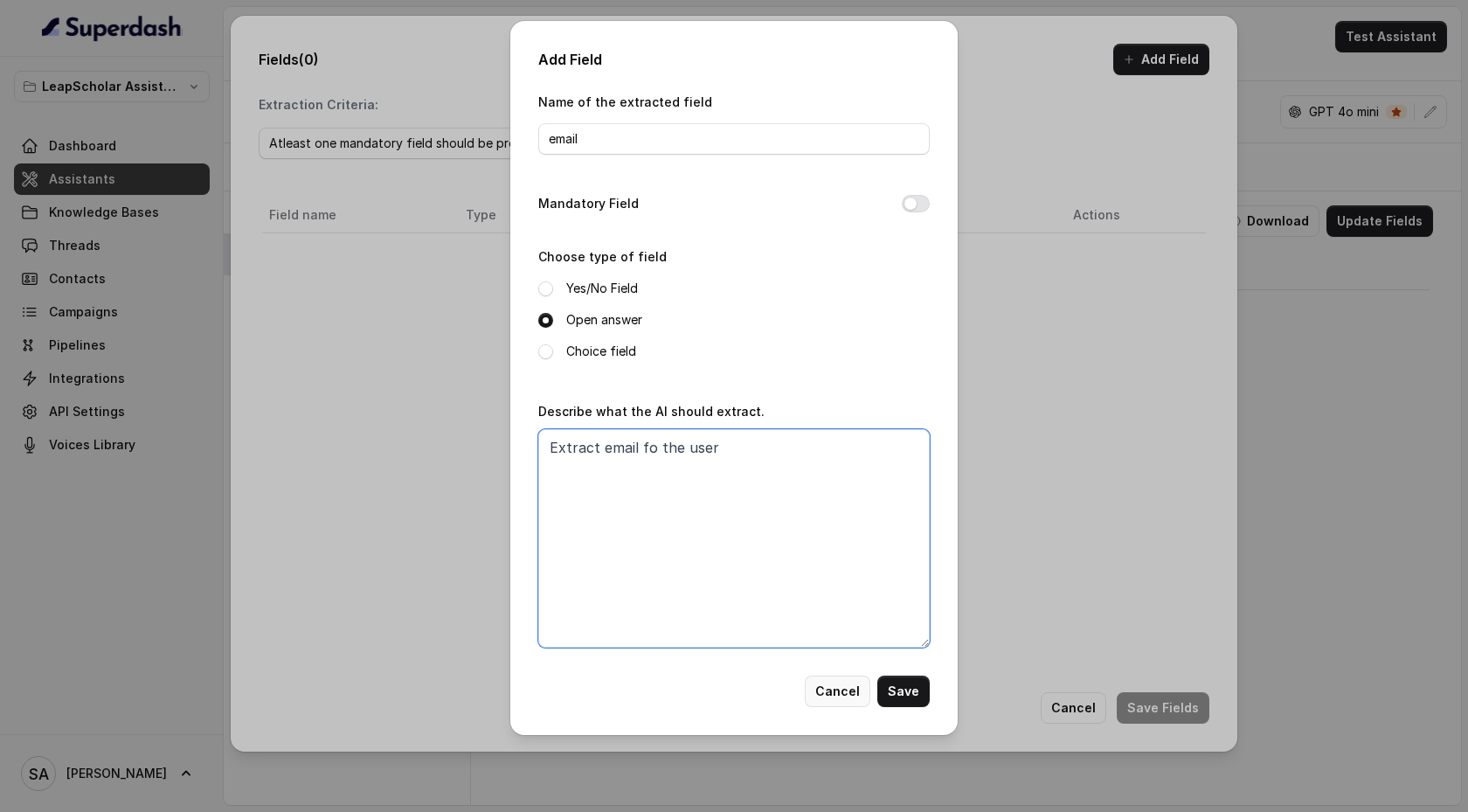
type textarea "Extract email fo the user"
click at [849, 693] on button "Cancel" at bounding box center [838, 691] width 66 height 31
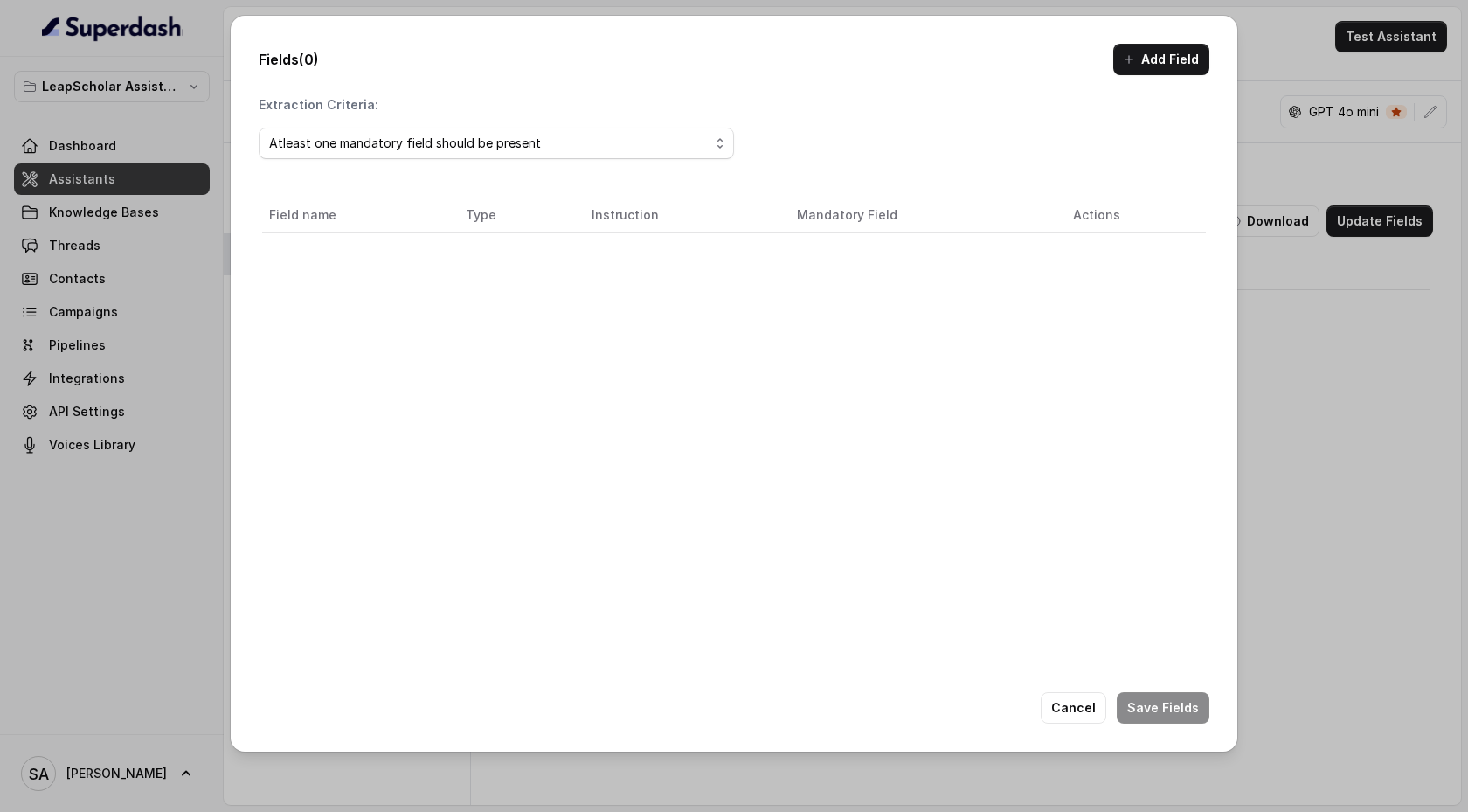
click at [1285, 291] on div "Fields (0) Add Field Extraction Criteria: Atleast one mandatory field should be…" at bounding box center [734, 406] width 1468 height 812
click at [1078, 705] on button "Cancel" at bounding box center [1073, 708] width 66 height 31
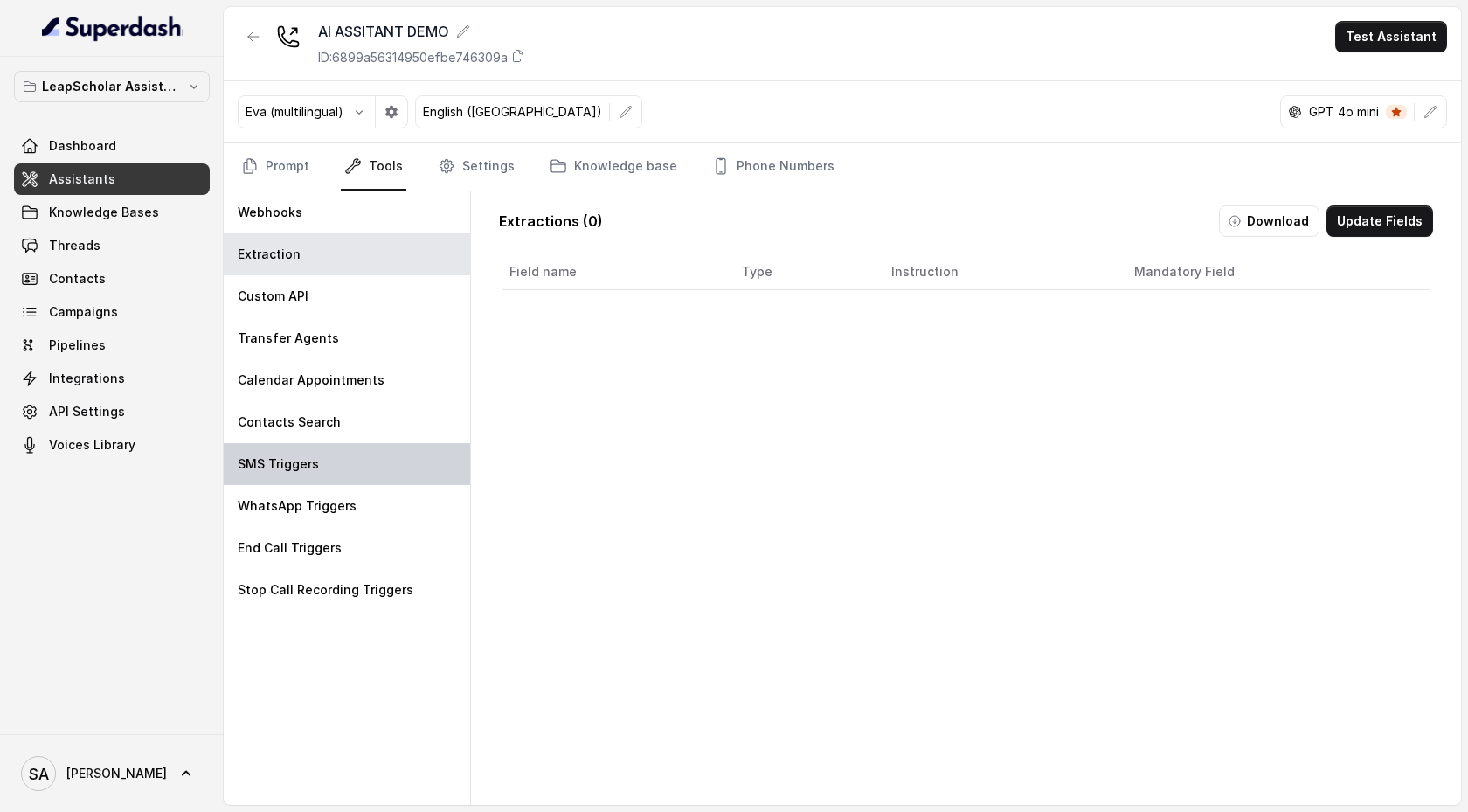
click at [269, 473] on div "SMS Triggers" at bounding box center [347, 464] width 246 height 42
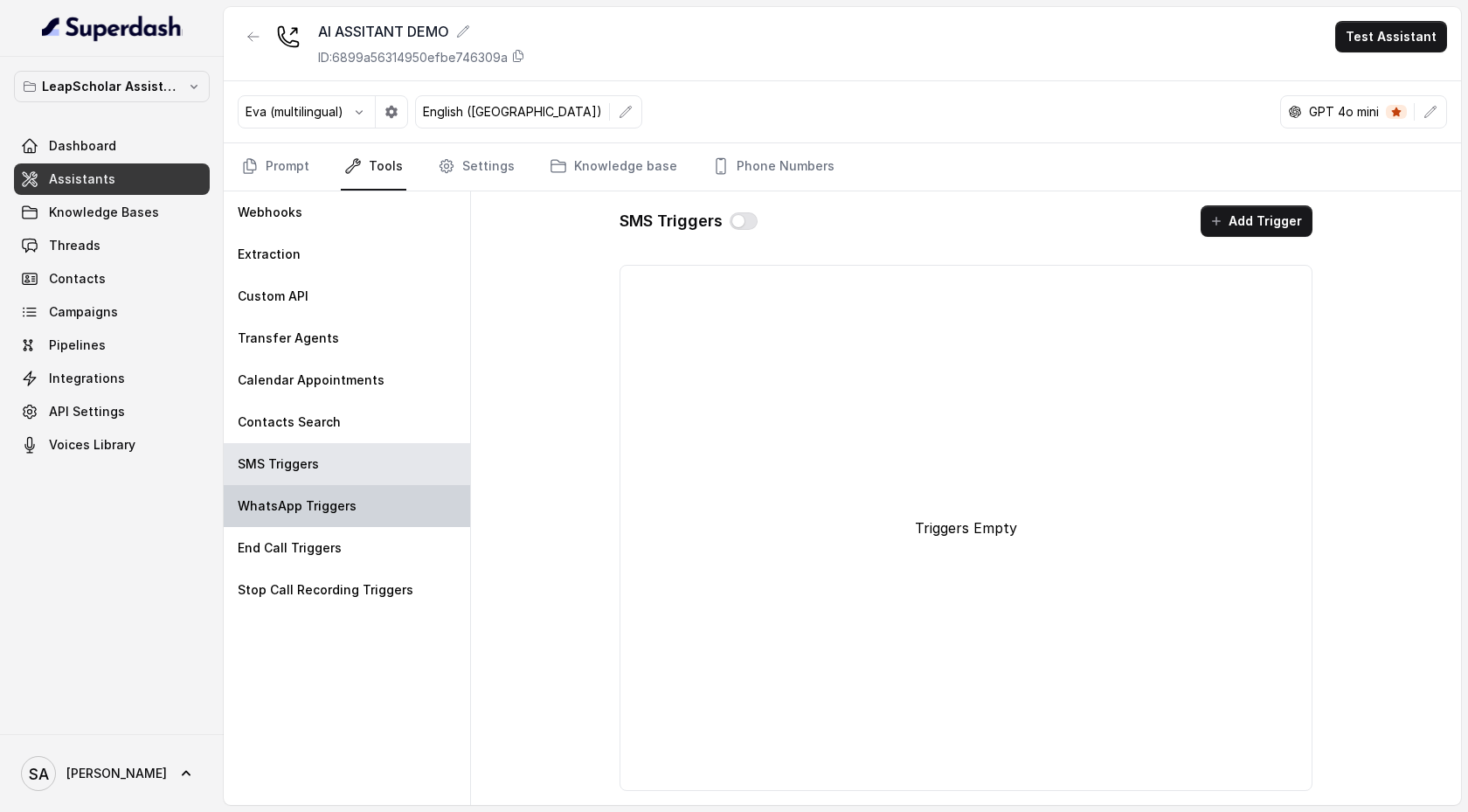
click at [332, 510] on p "WhatsApp Triggers" at bounding box center [296, 506] width 119 height 18
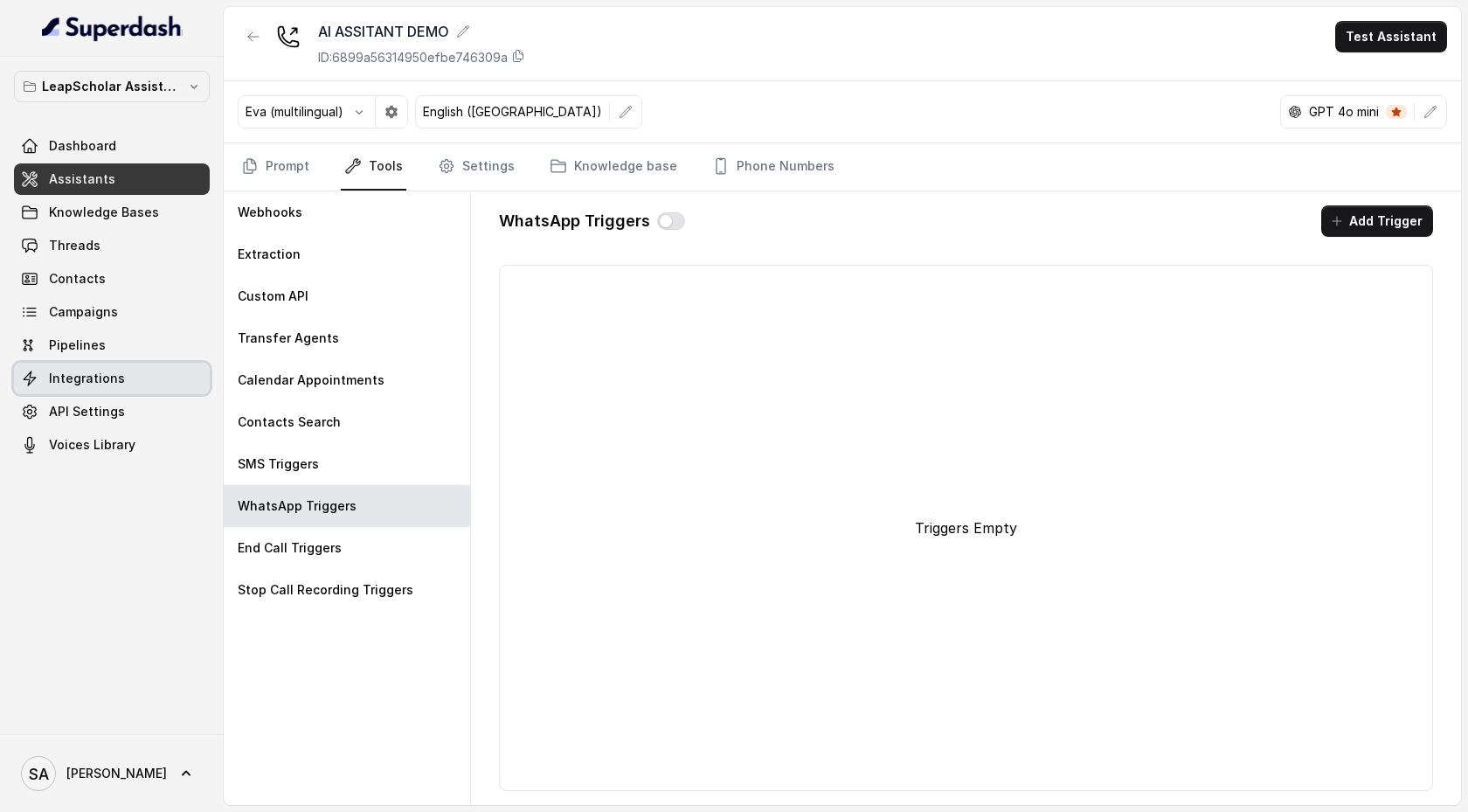
click at [163, 385] on link "Integrations" at bounding box center [111, 378] width 196 height 31
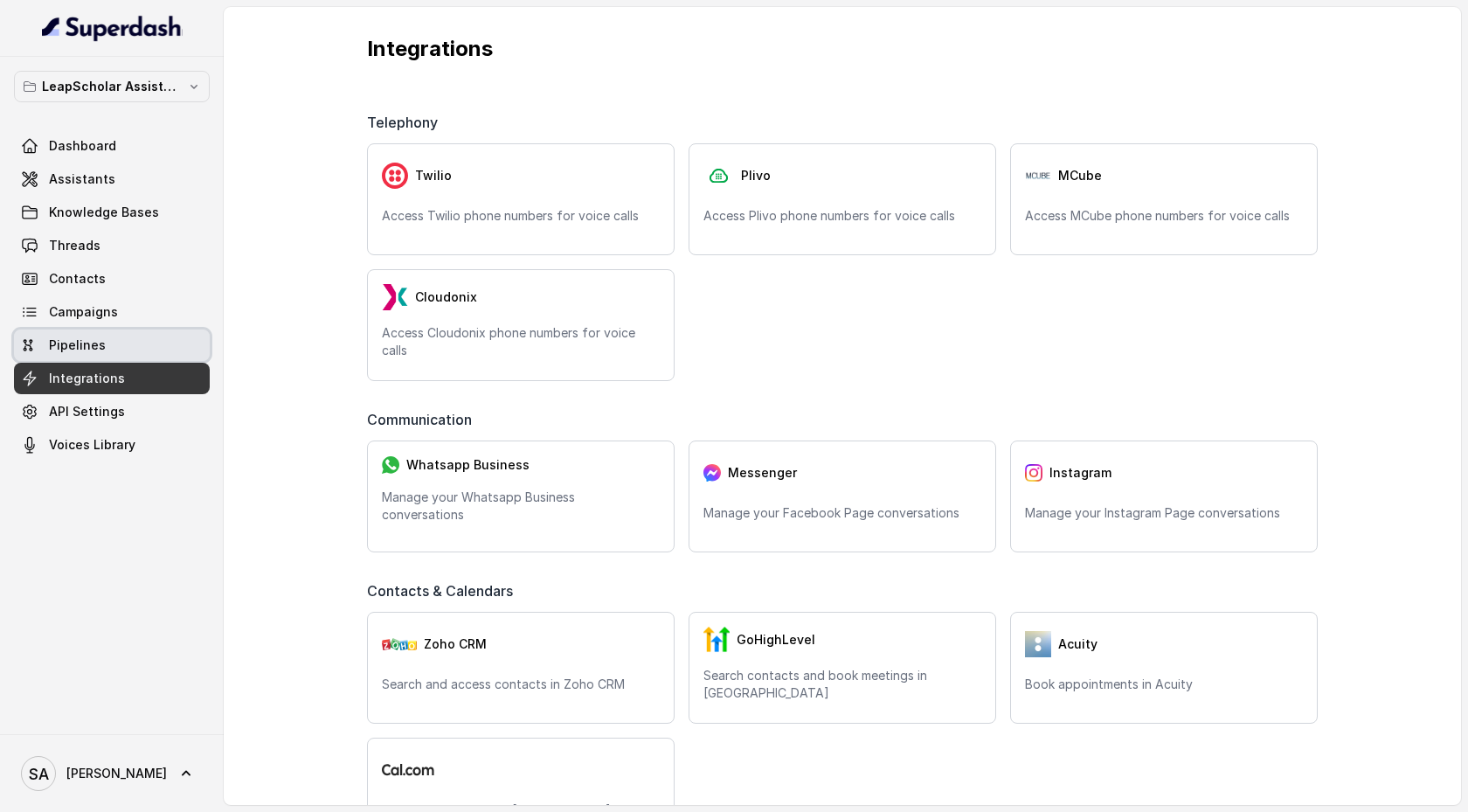
click at [164, 348] on link "Pipelines" at bounding box center [111, 345] width 196 height 31
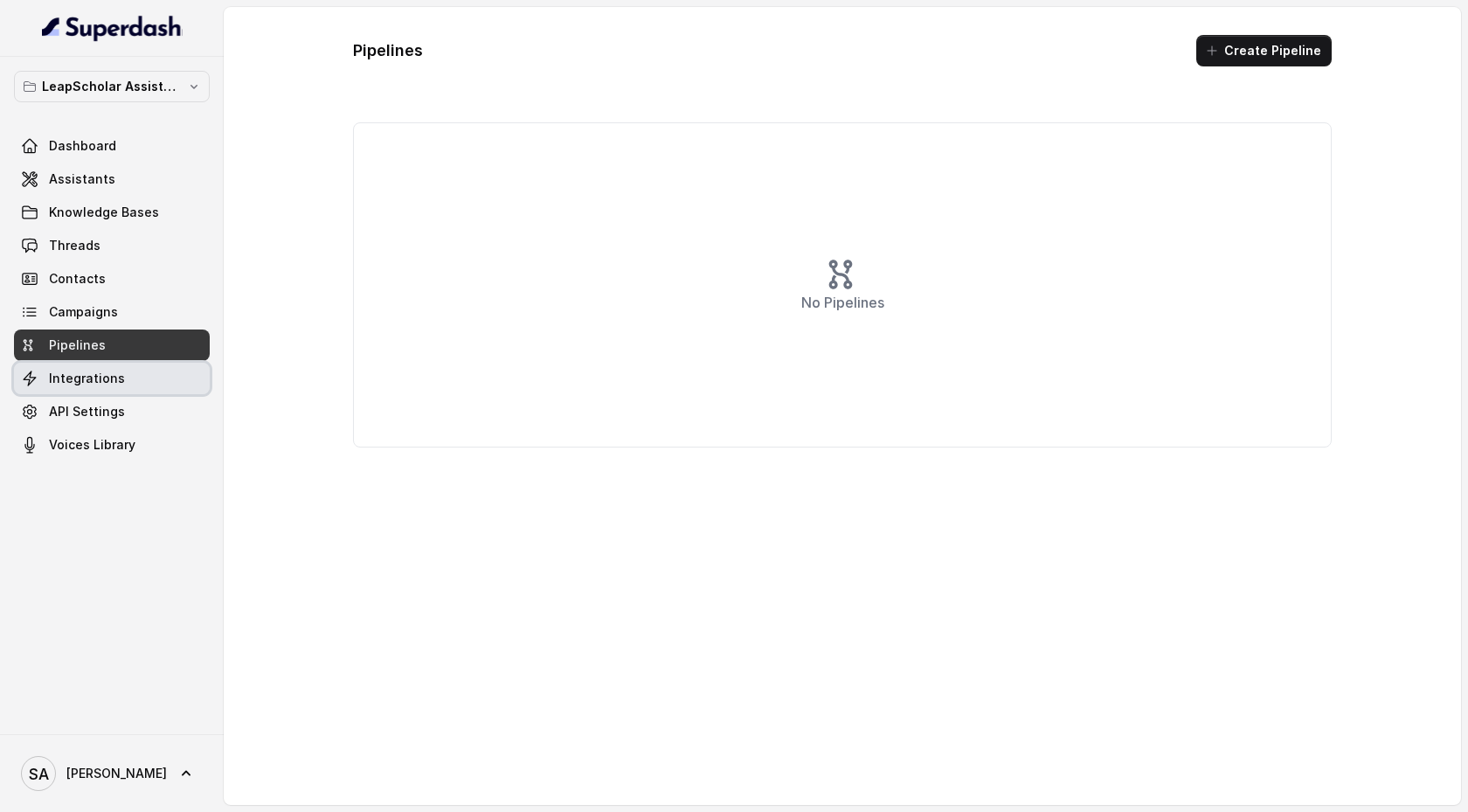
click at [162, 386] on link "Integrations" at bounding box center [111, 378] width 196 height 31
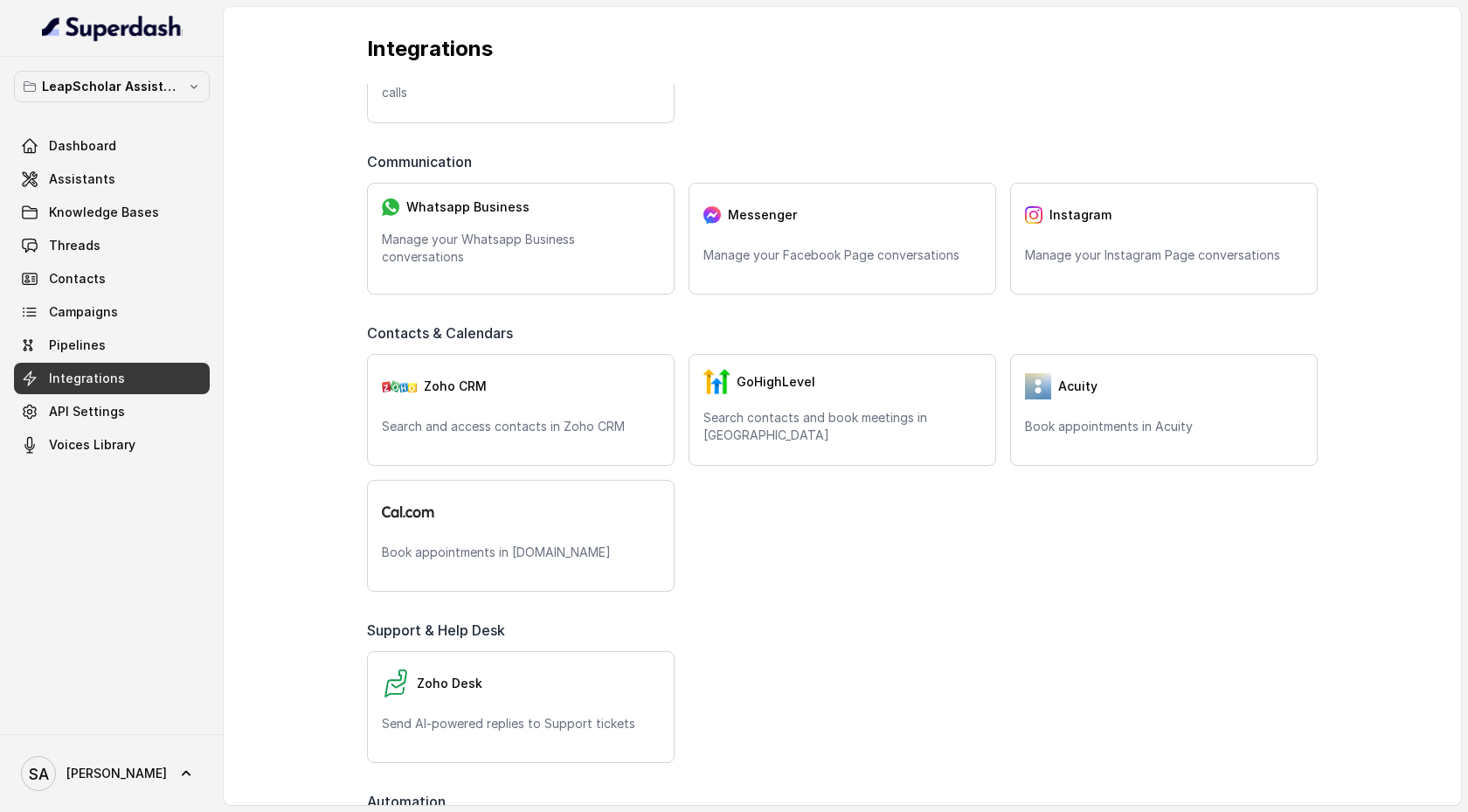
scroll to position [256, 0]
click at [153, 313] on link "Campaigns" at bounding box center [111, 312] width 196 height 31
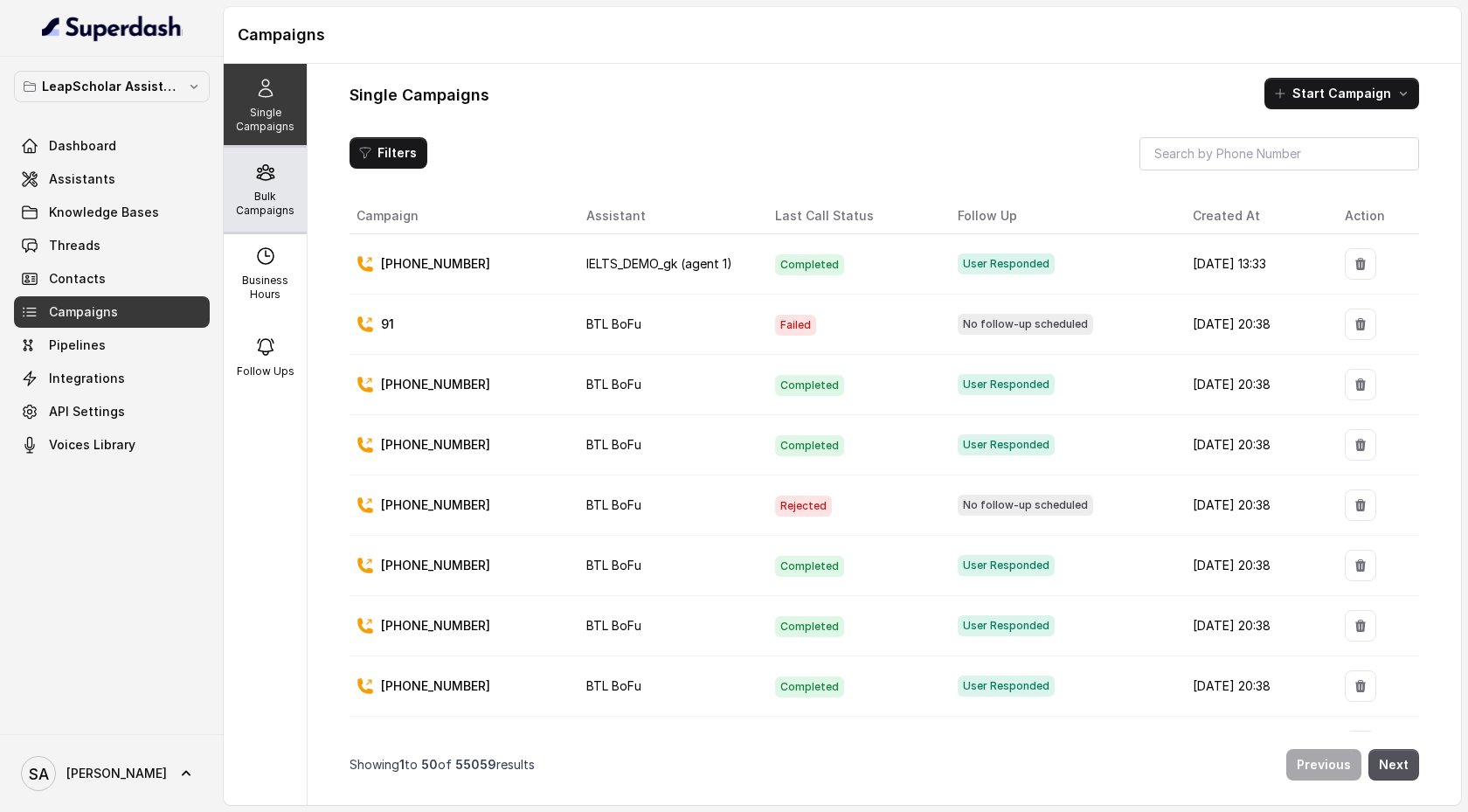
click at [264, 216] on p "Bulk Campaigns" at bounding box center [265, 204] width 69 height 28
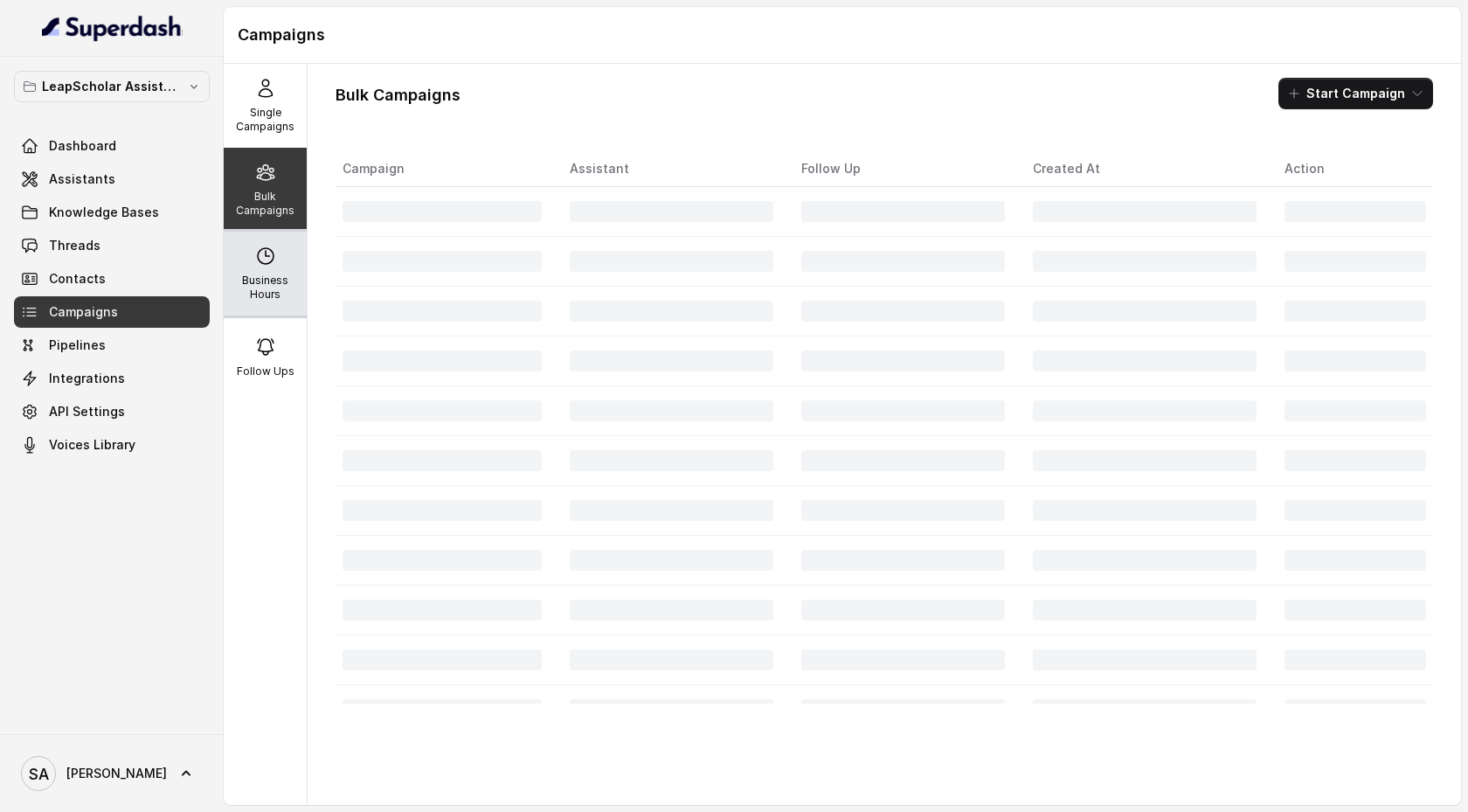
click at [267, 277] on p "Business Hours" at bounding box center [265, 287] width 69 height 28
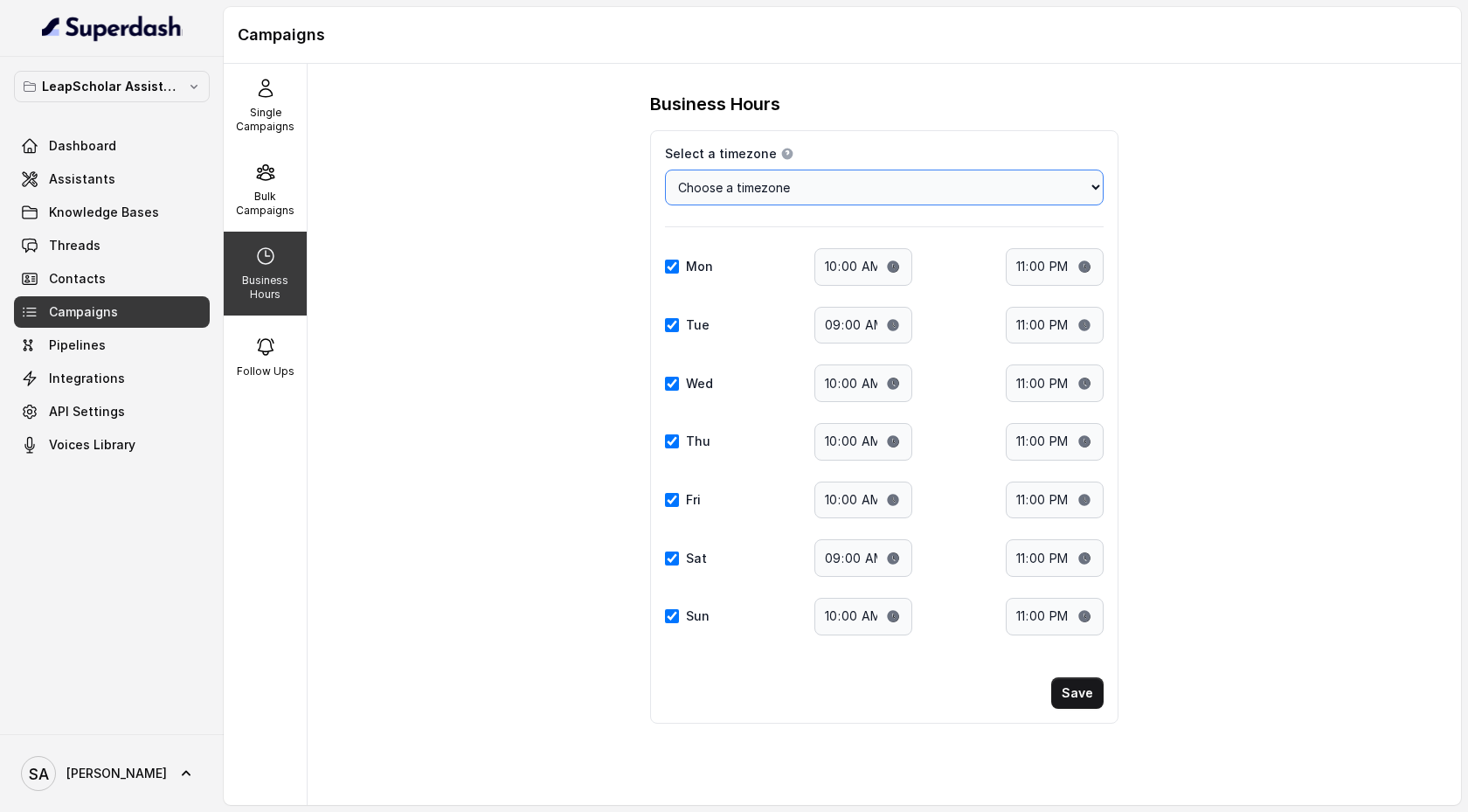
click at [1033, 188] on select "Choose a timezone Africa/Abidjan Africa/Accra Africa/Addis_Ababa Africa/Algiers…" at bounding box center [885, 187] width 439 height 35
select select "Canada/Eastern"
click at [671, 385] on input "Wed" at bounding box center [672, 384] width 14 height 14
checkbox input "false"
click at [672, 444] on input "Thu" at bounding box center [672, 441] width 14 height 14
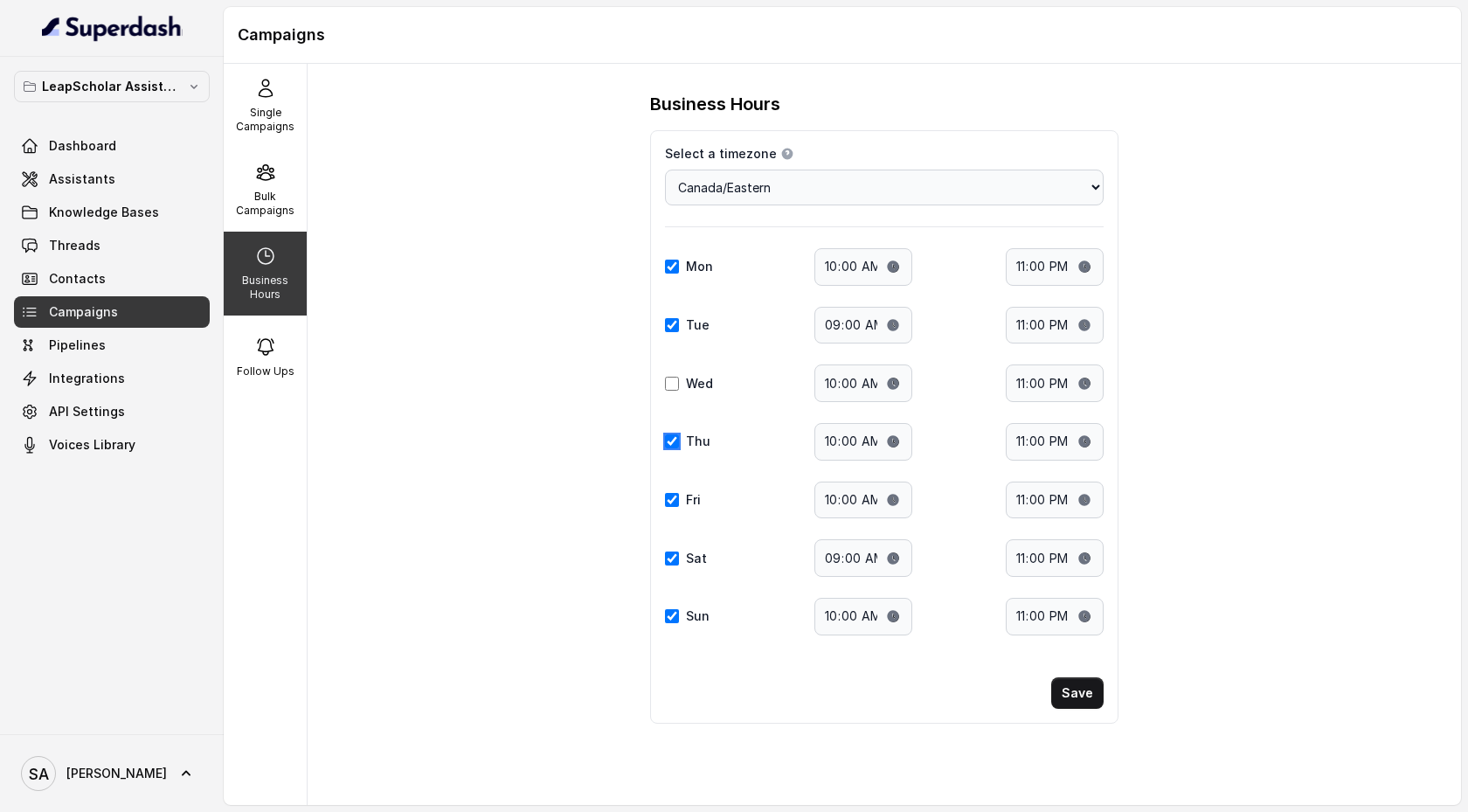
checkbox input "false"
click at [673, 509] on div "Fri" at bounding box center [693, 500] width 56 height 18
click at [673, 571] on div "Sat Start time: 09:00 End time: 23:00" at bounding box center [885, 558] width 439 height 37
click at [673, 612] on input "Sun" at bounding box center [672, 616] width 14 height 14
checkbox input "false"
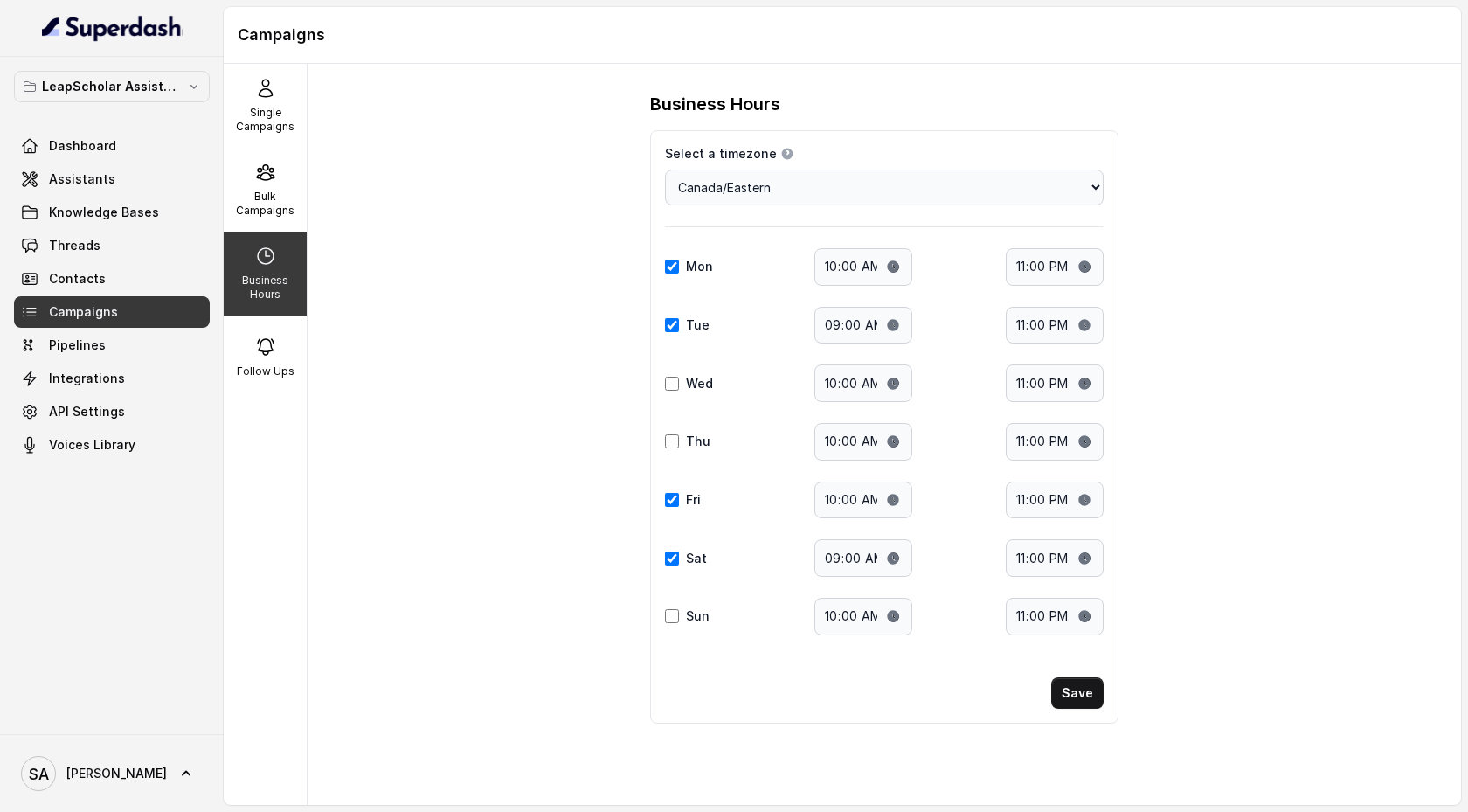
click at [676, 548] on div "Sat Start time: 09:00 End time: 23:00" at bounding box center [885, 558] width 439 height 37
click at [676, 501] on input "Fri" at bounding box center [672, 500] width 14 height 14
checkbox input "false"
click at [676, 546] on div "Sat Start time: 09:00 End time: 23:00" at bounding box center [885, 558] width 439 height 37
click at [672, 566] on div "Sat" at bounding box center [693, 558] width 56 height 18
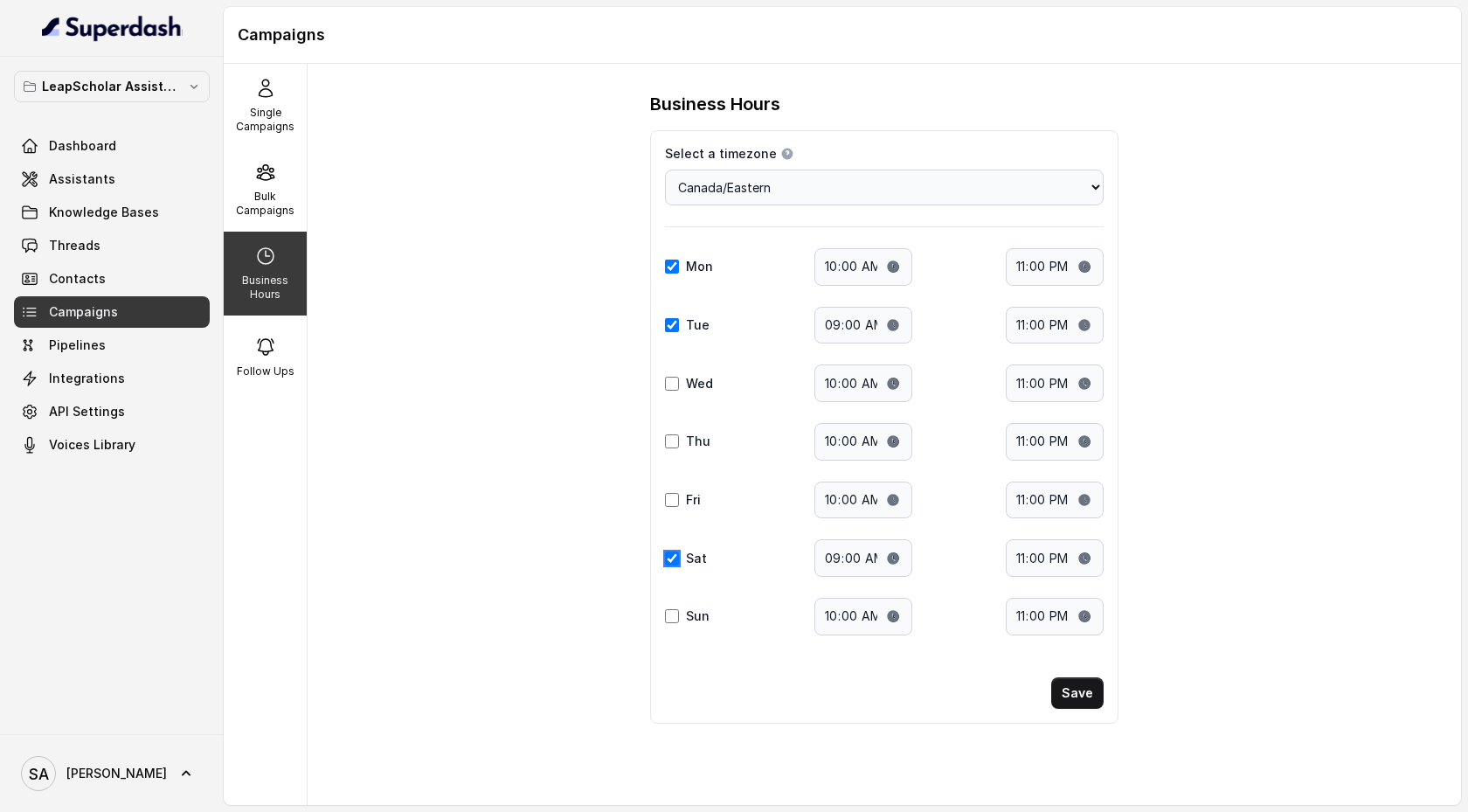
click at [673, 554] on input "Sat" at bounding box center [672, 558] width 14 height 14
checkbox input "false"
click at [280, 198] on p "Bulk Campaigns" at bounding box center [265, 204] width 69 height 28
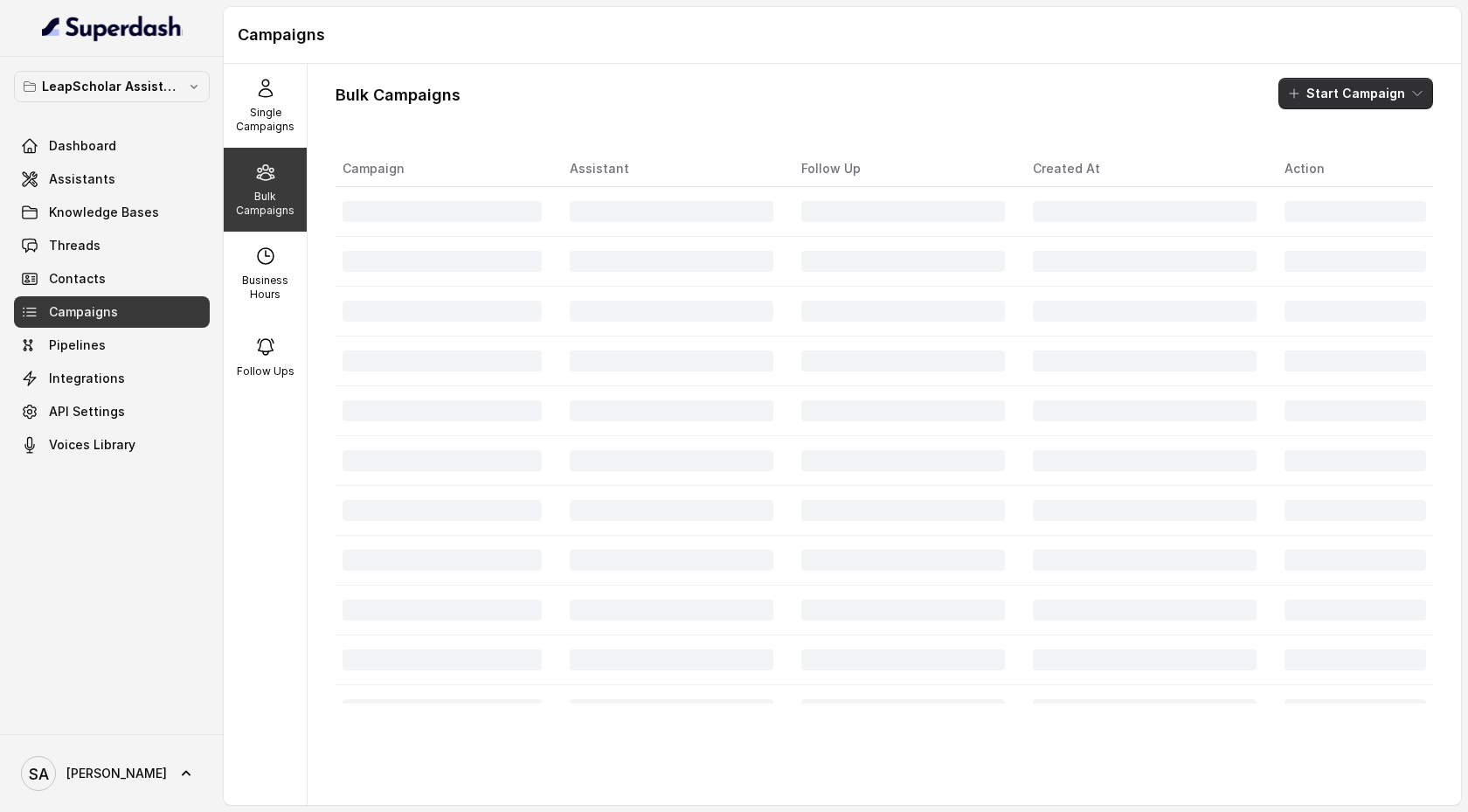
click at [1413, 96] on icon "button" at bounding box center [1418, 94] width 14 height 14
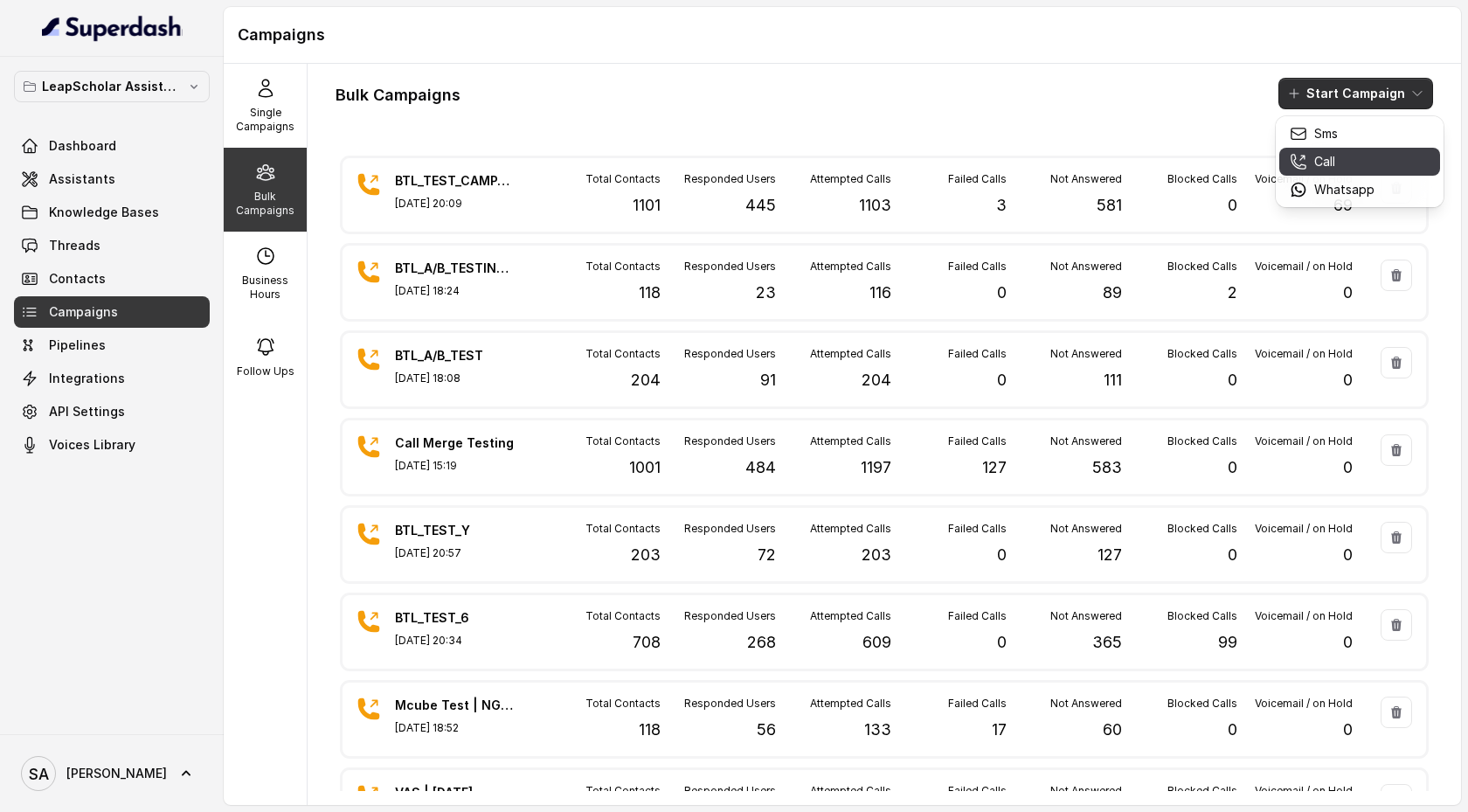
click at [1365, 163] on div "Call" at bounding box center [1332, 161] width 85 height 18
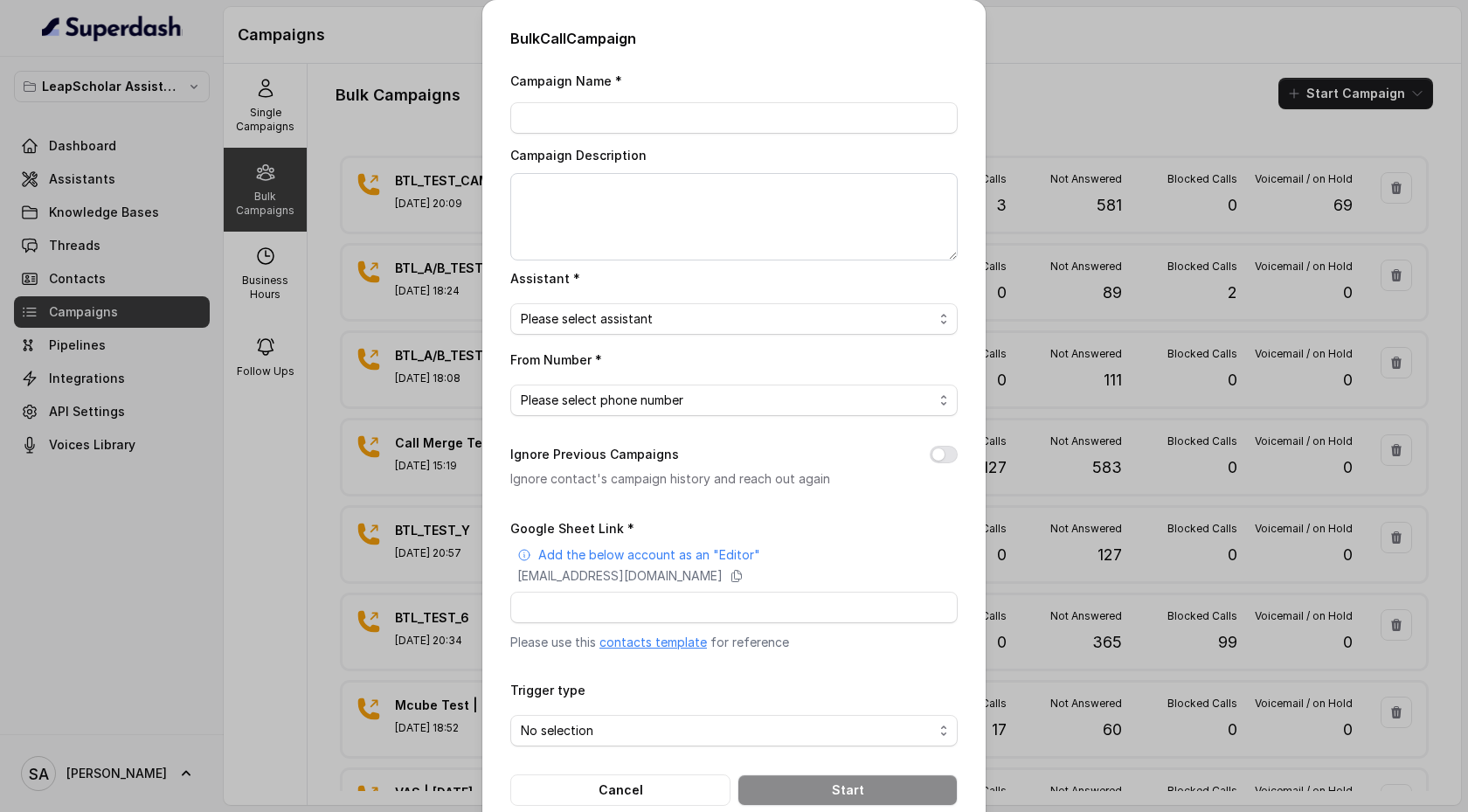
scroll to position [33, 0]
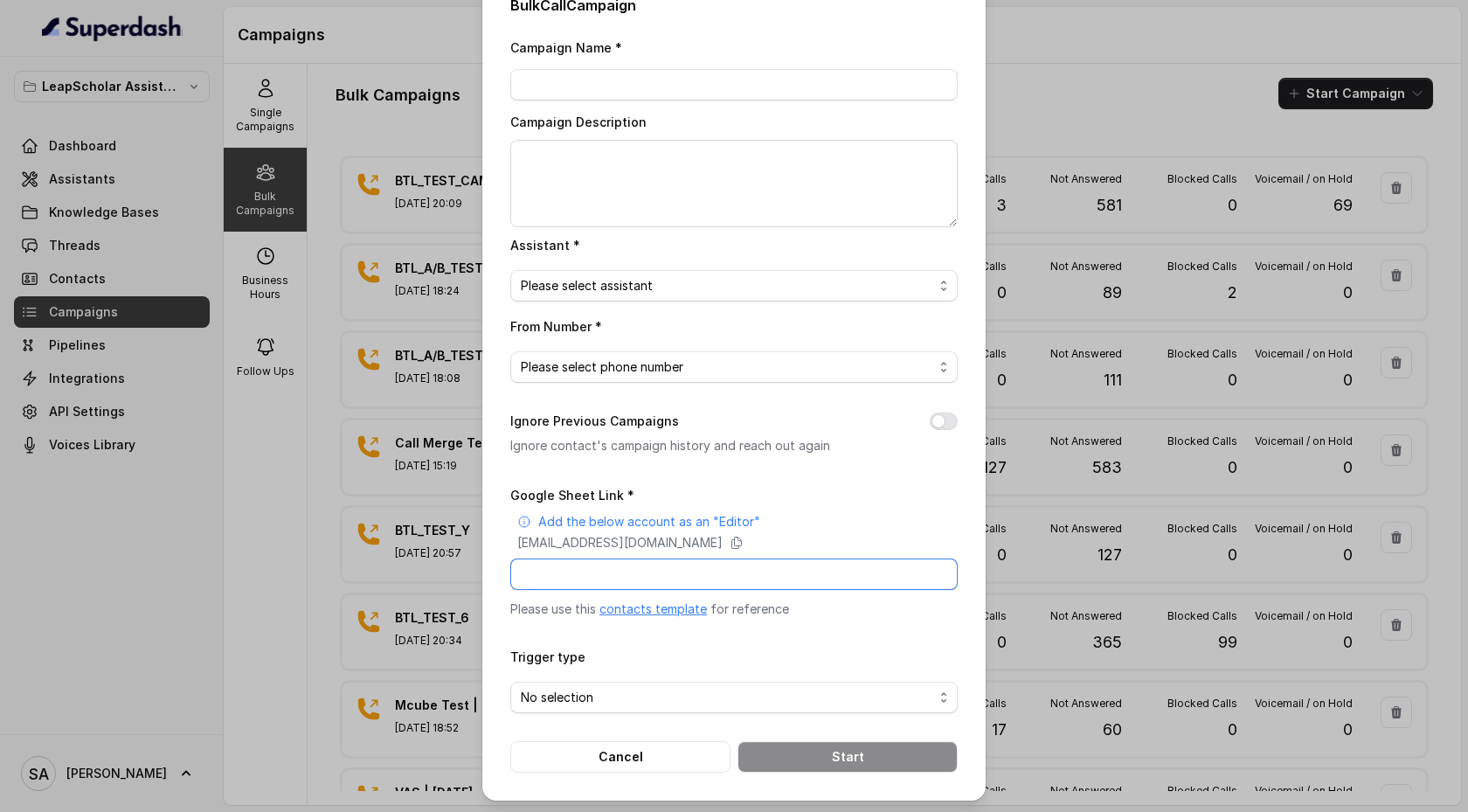
click at [551, 571] on input "Google Sheet Link *" at bounding box center [734, 574] width 448 height 31
click at [629, 571] on input "Google Sheet Link *" at bounding box center [734, 574] width 448 height 31
click at [668, 746] on button "Cancel" at bounding box center [620, 757] width 221 height 31
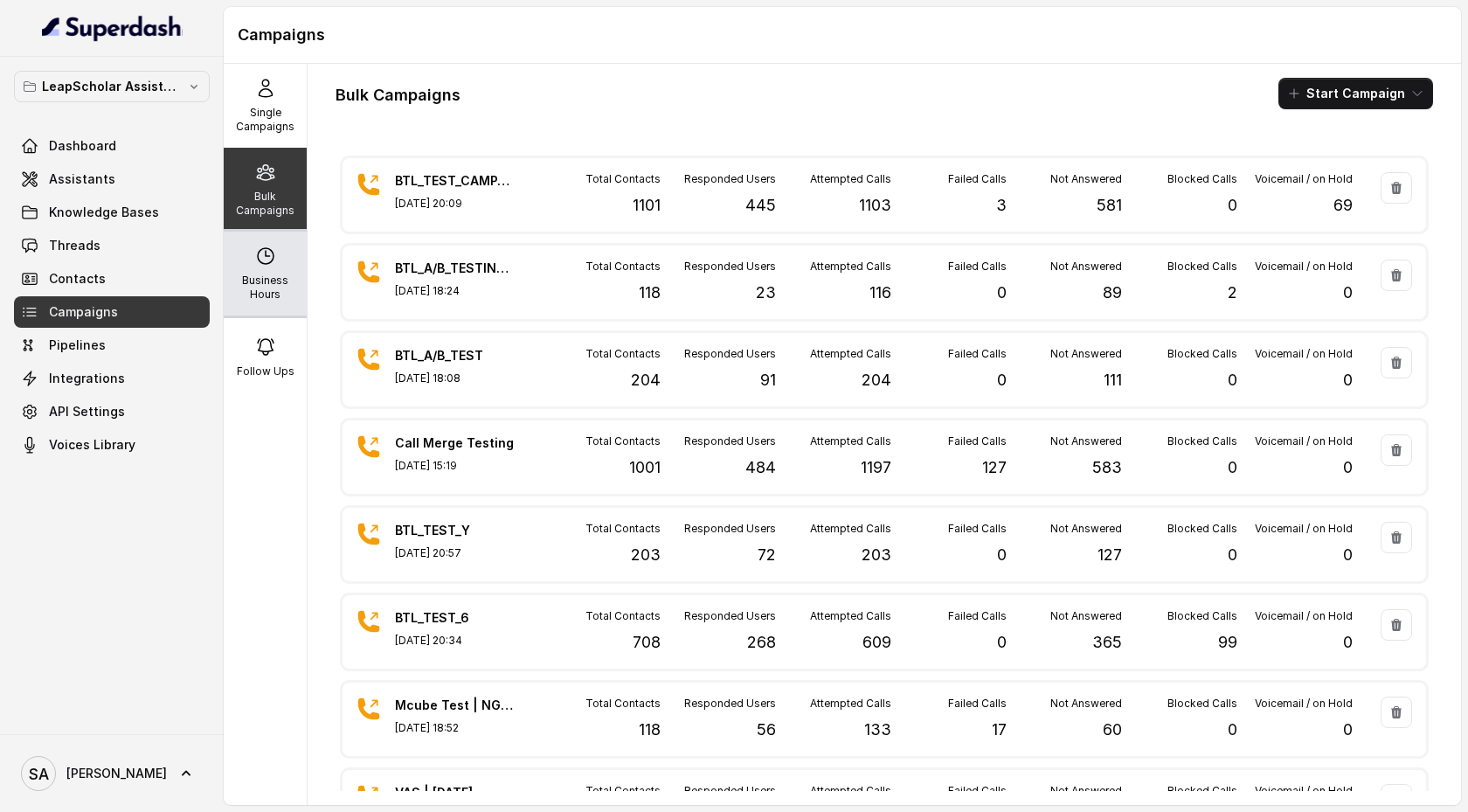
click at [265, 289] on p "Business Hours" at bounding box center [265, 287] width 69 height 28
select select "Asia/Kolkata"
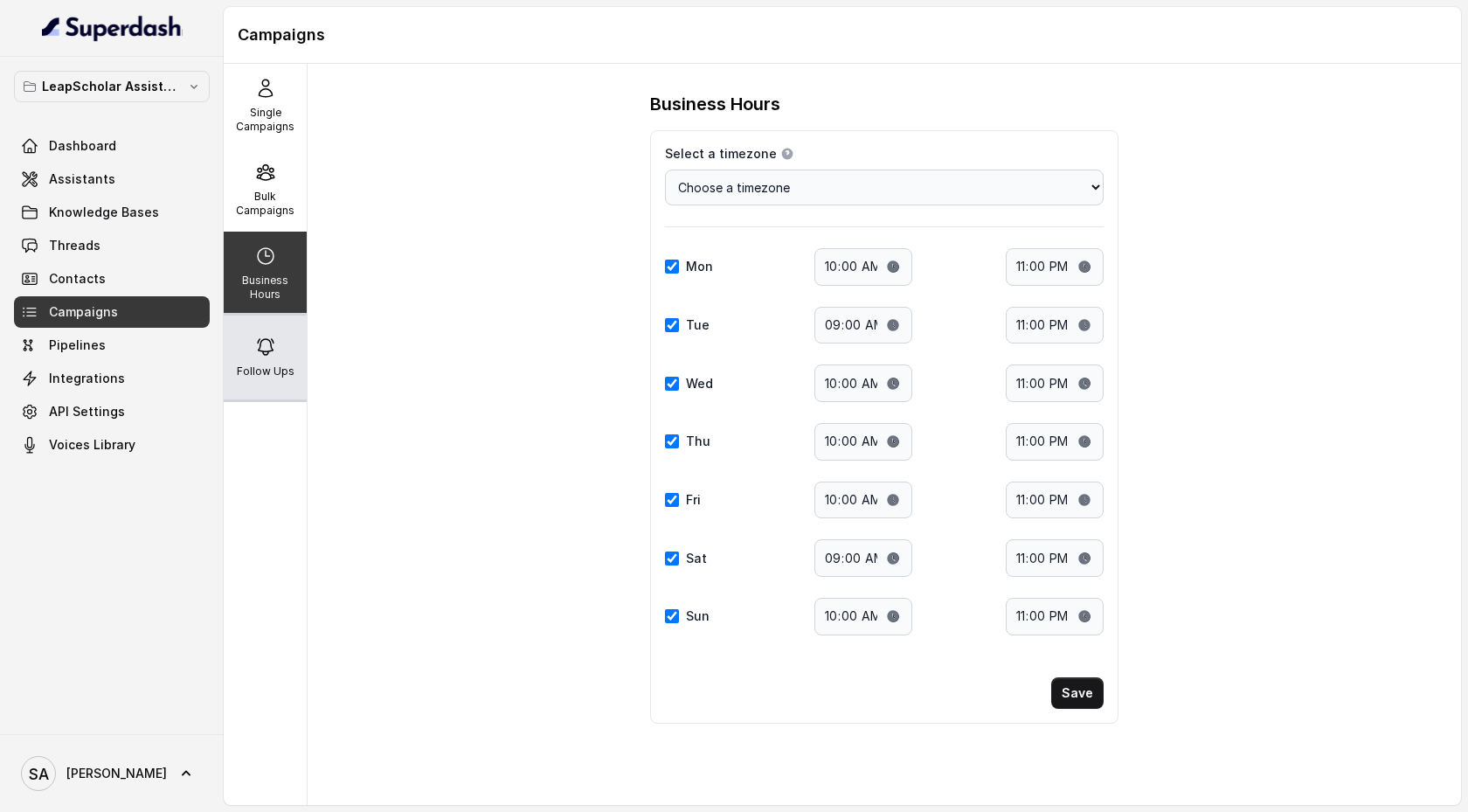
click at [265, 345] on icon at bounding box center [265, 346] width 21 height 21
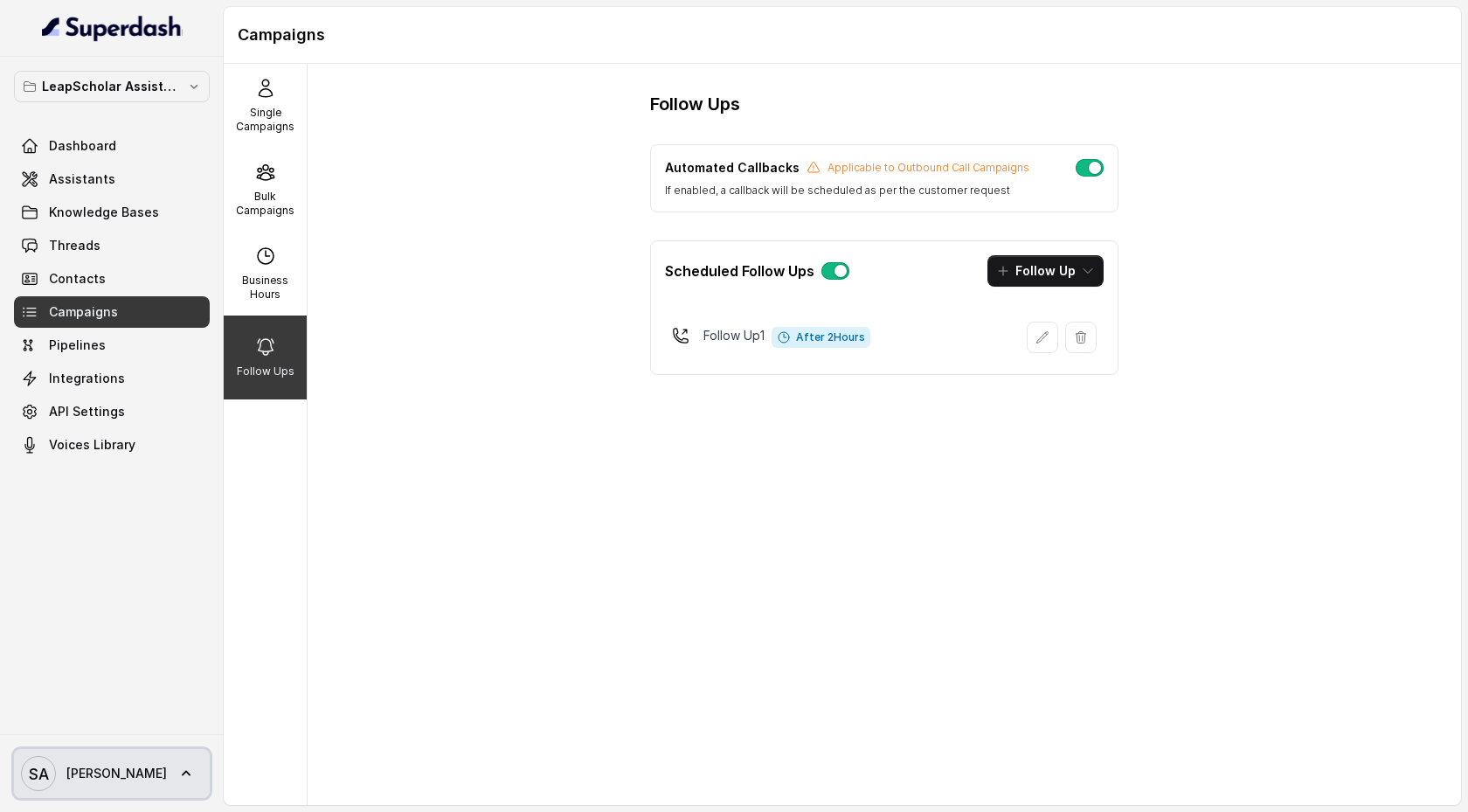
click at [177, 767] on icon at bounding box center [186, 774] width 18 height 18
click at [129, 732] on div "Logout" at bounding box center [110, 721] width 149 height 21
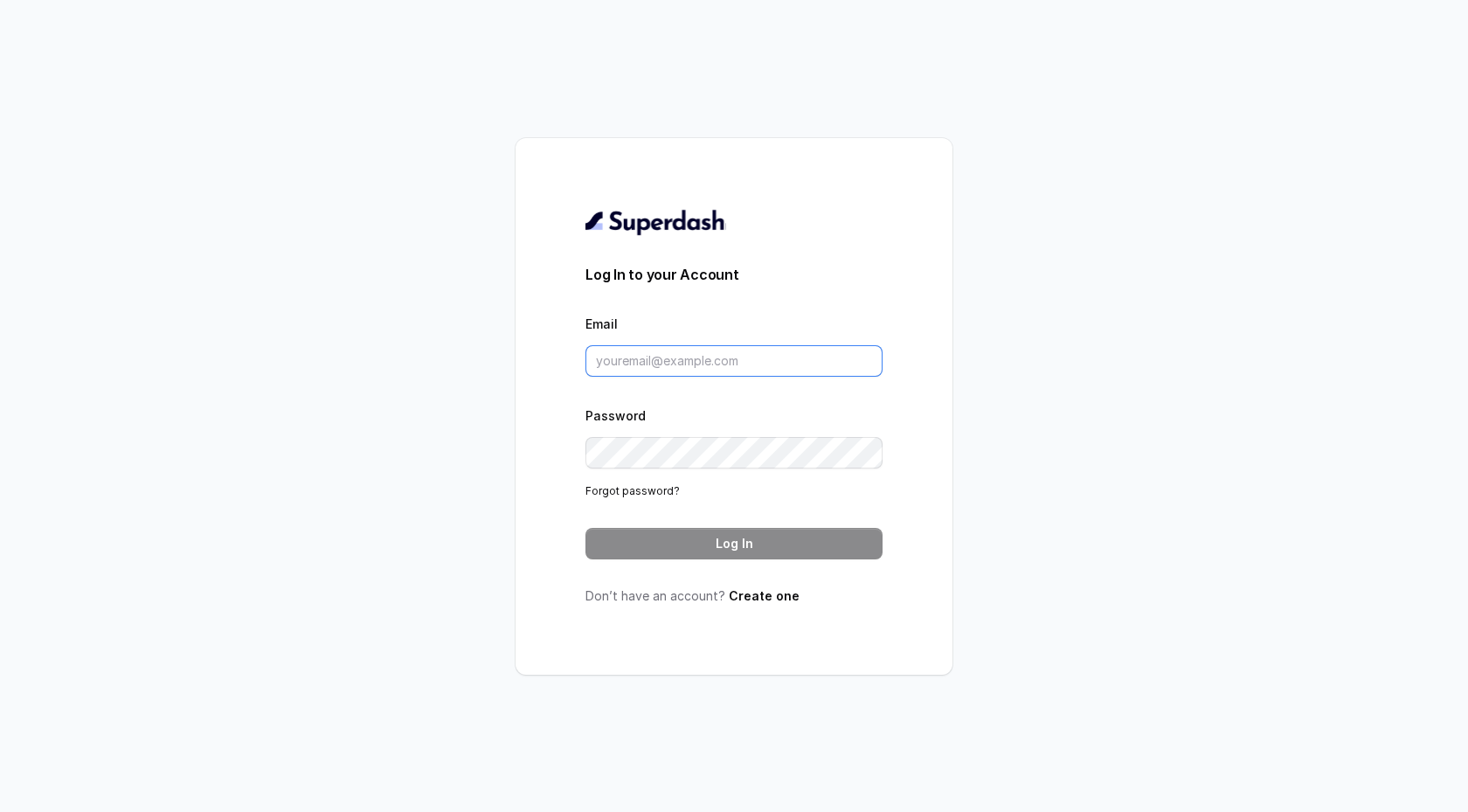
type input "support@trysuperdash.com"
click at [639, 366] on input "support@trysuperdash.com" at bounding box center [734, 361] width 297 height 31
click at [746, 556] on button "Log In" at bounding box center [734, 543] width 297 height 31
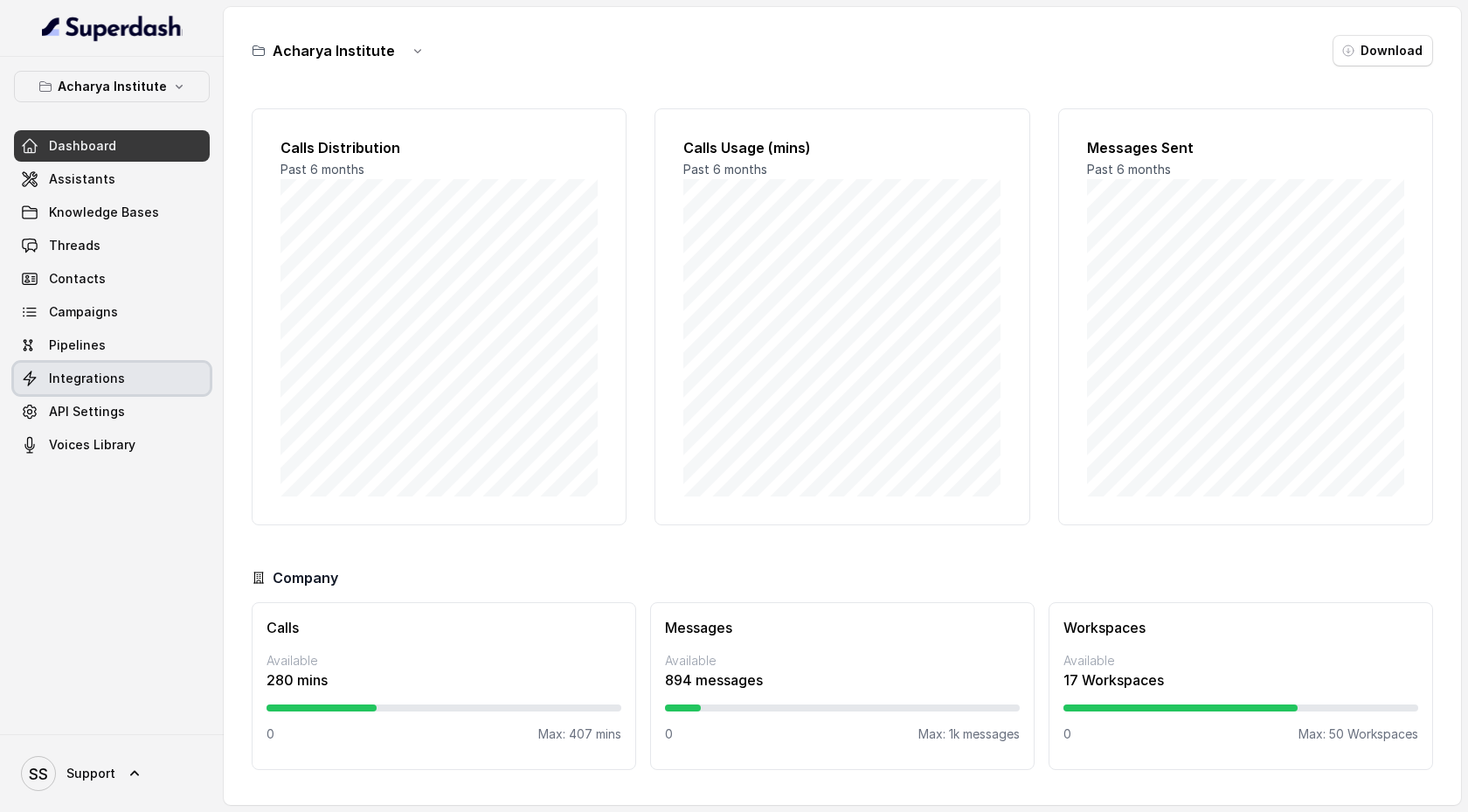
click at [105, 378] on span "Integrations" at bounding box center [87, 379] width 76 height 18
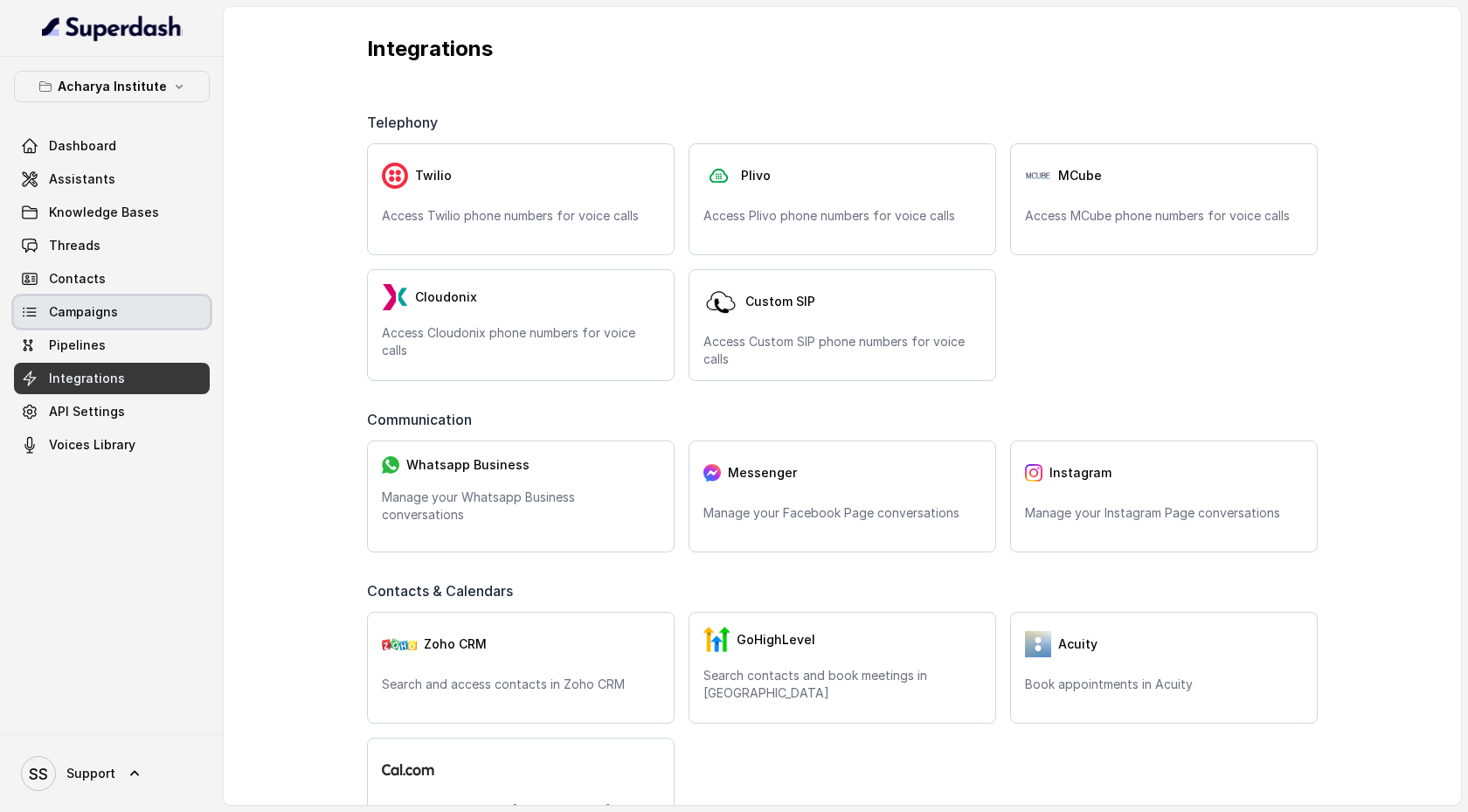
click at [104, 309] on span "Campaigns" at bounding box center [84, 312] width 69 height 18
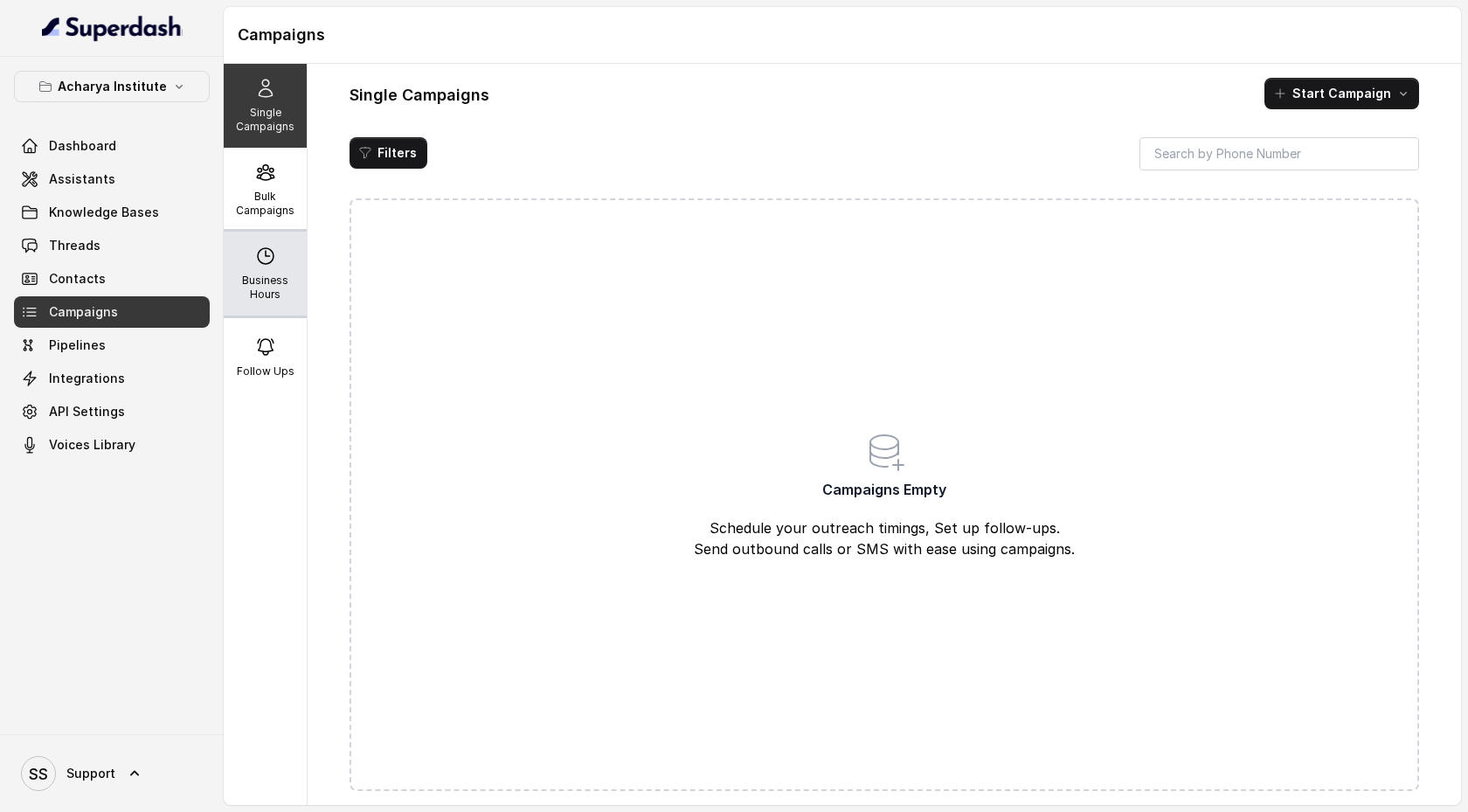
click at [258, 260] on icon at bounding box center [266, 256] width 16 height 16
select select "Pacific/[GEOGRAPHIC_DATA]"
